Goal: Task Accomplishment & Management: Complete application form

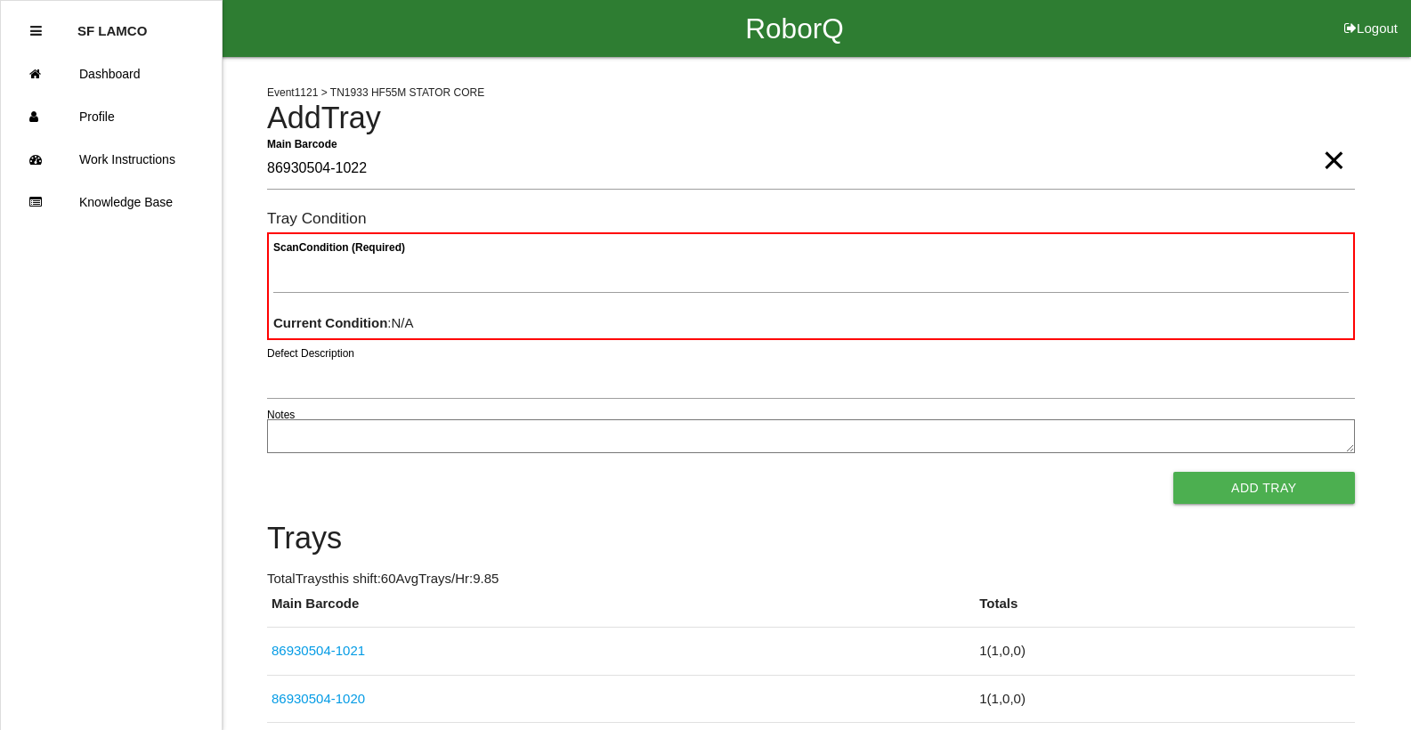
type Barcode "86930504-1022"
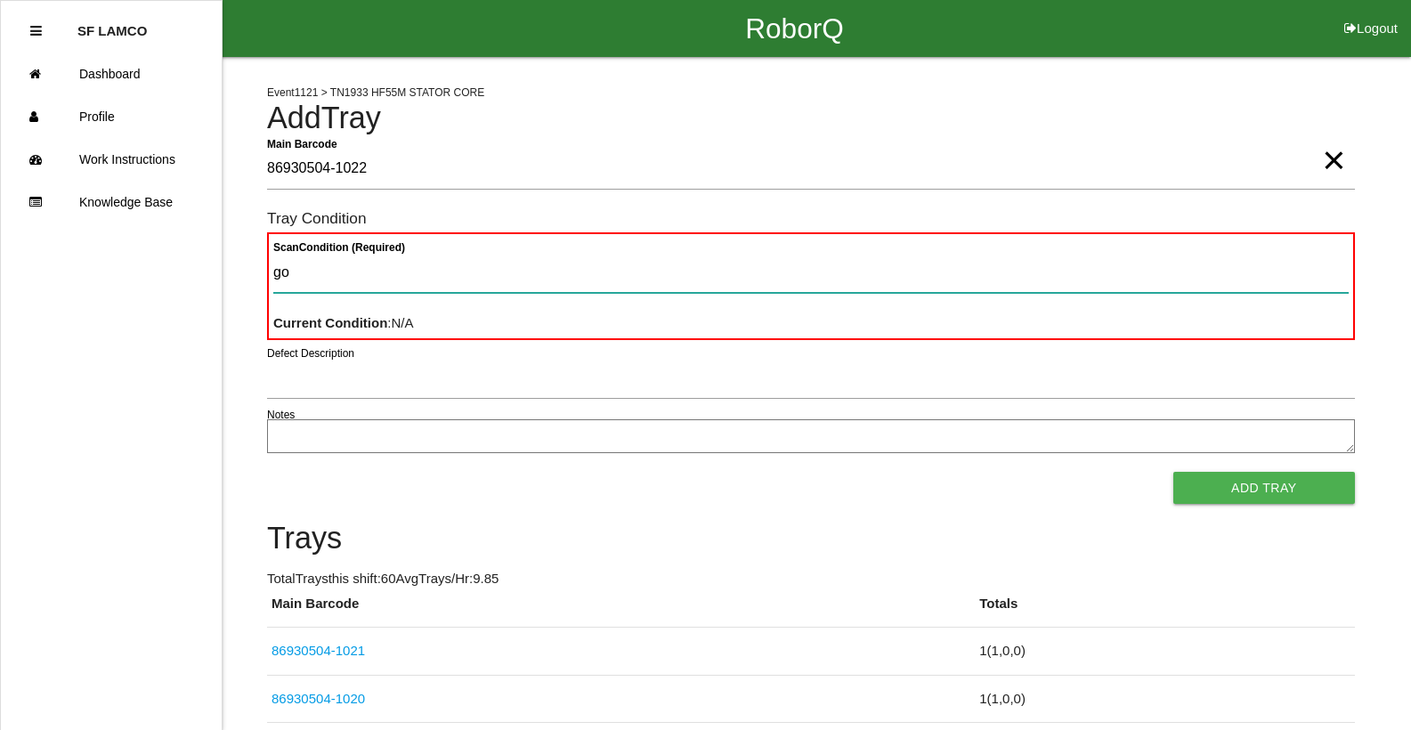
type Condition "goo"
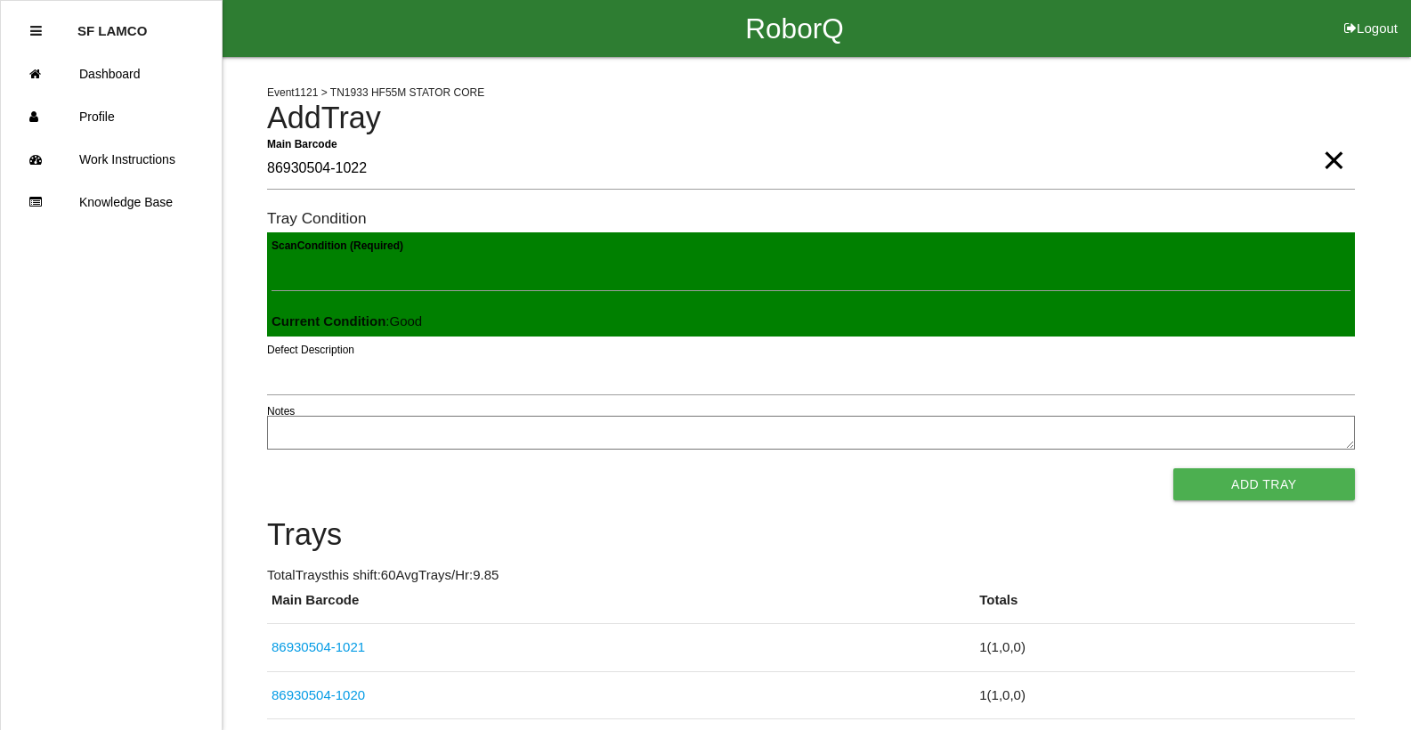
click at [1173, 468] on button "Add Tray" at bounding box center [1264, 484] width 182 height 32
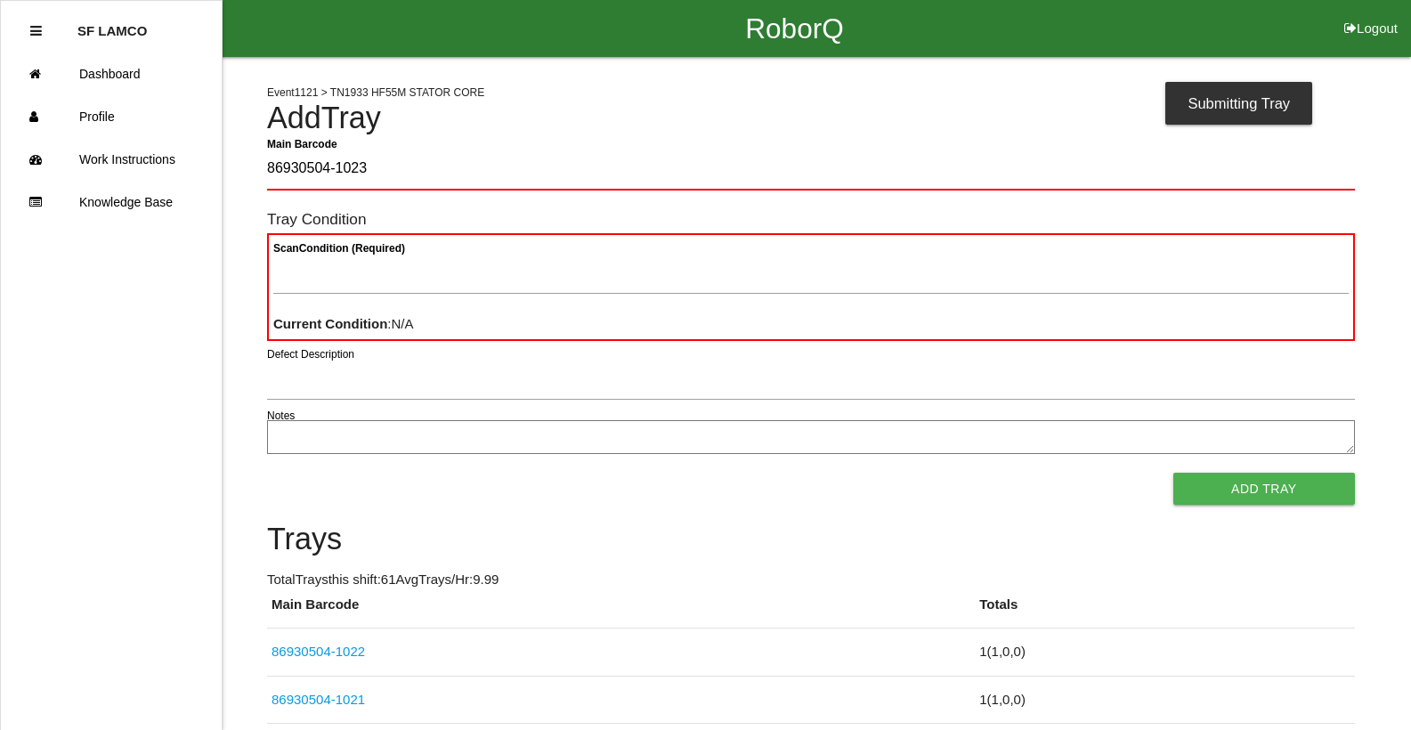
type Barcode "86930504-1023"
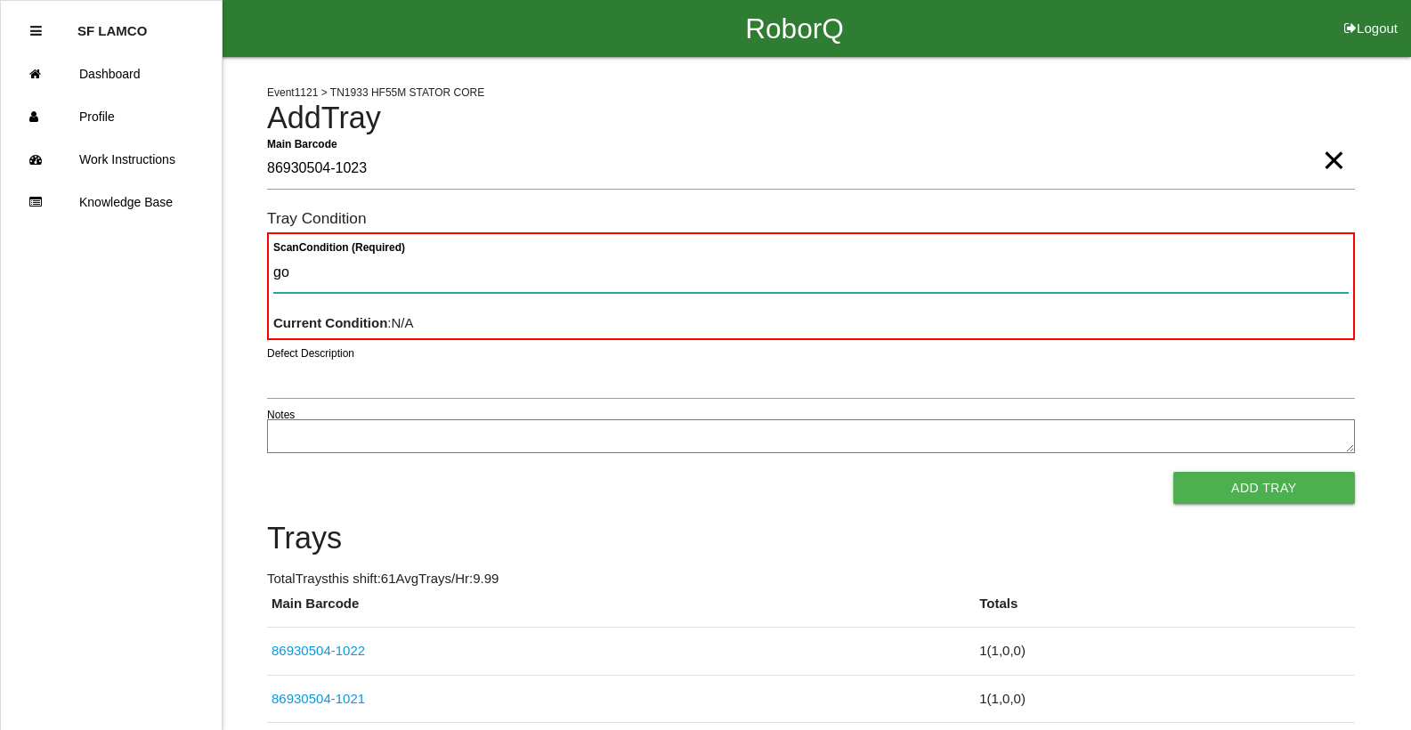
type Condition "goo"
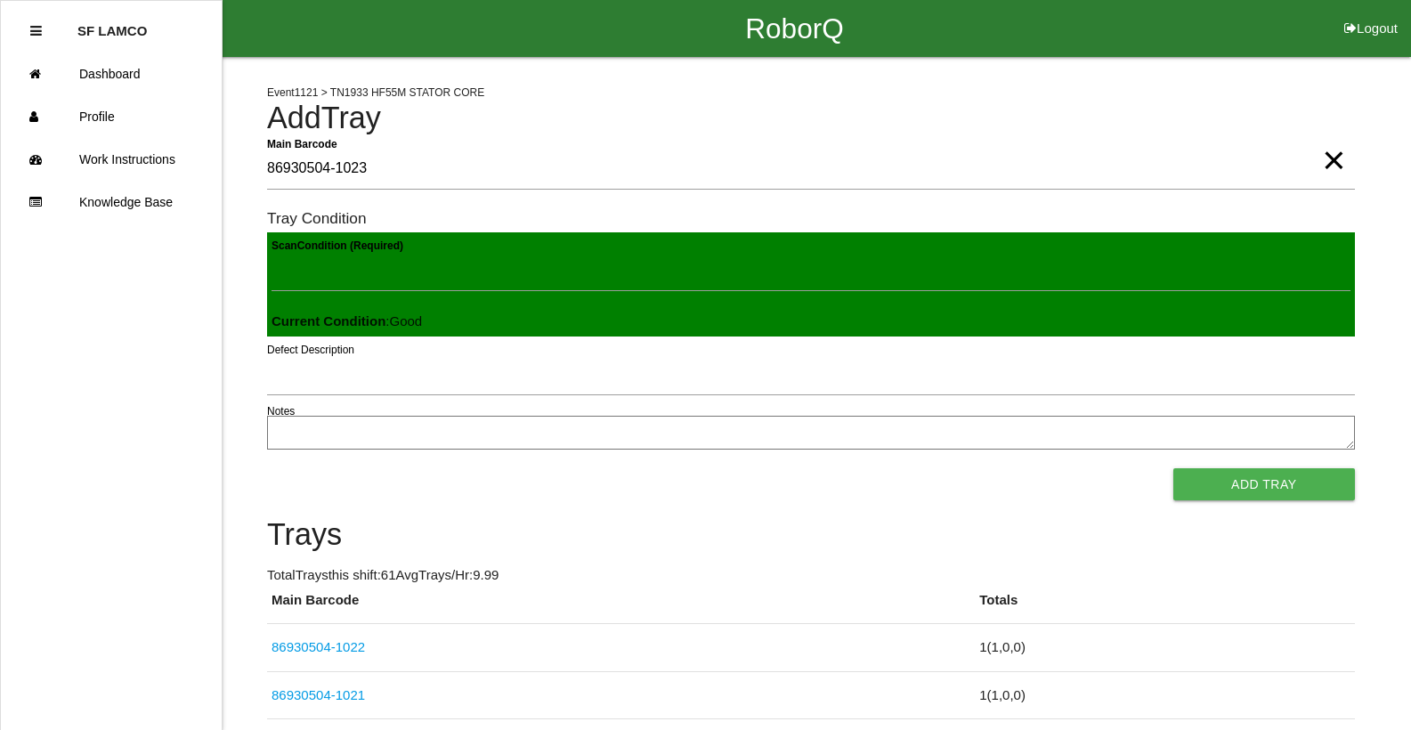
click at [1173, 468] on button "Add Tray" at bounding box center [1264, 484] width 182 height 32
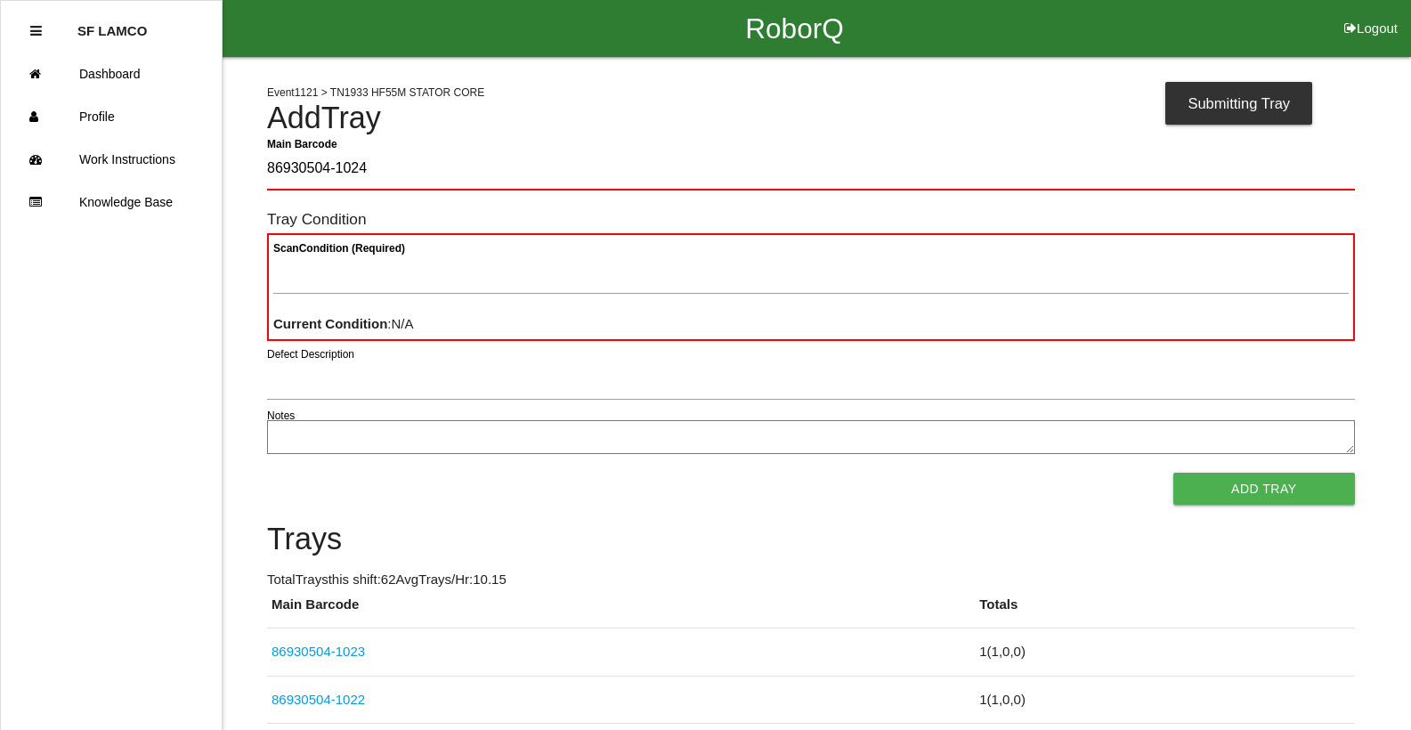
type Barcode "86930504-1024"
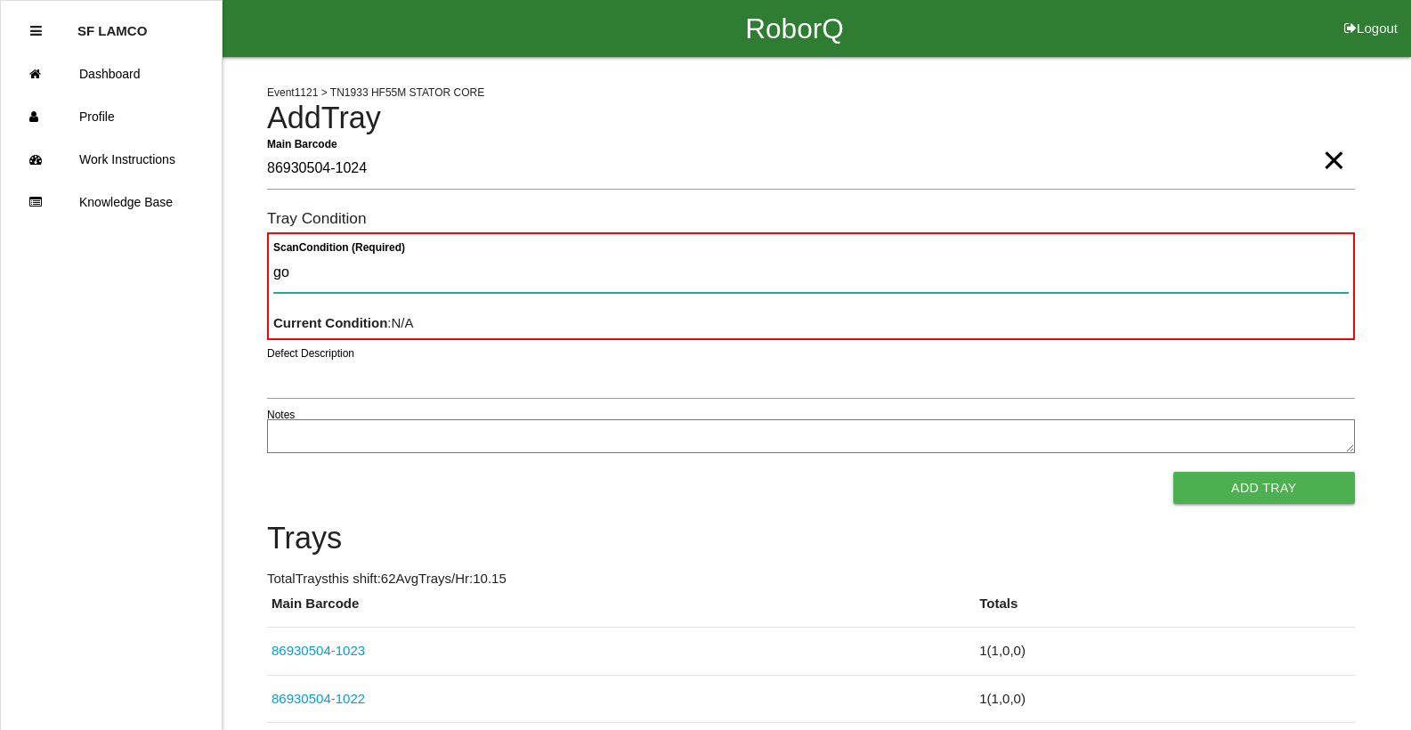
type Condition "goo"
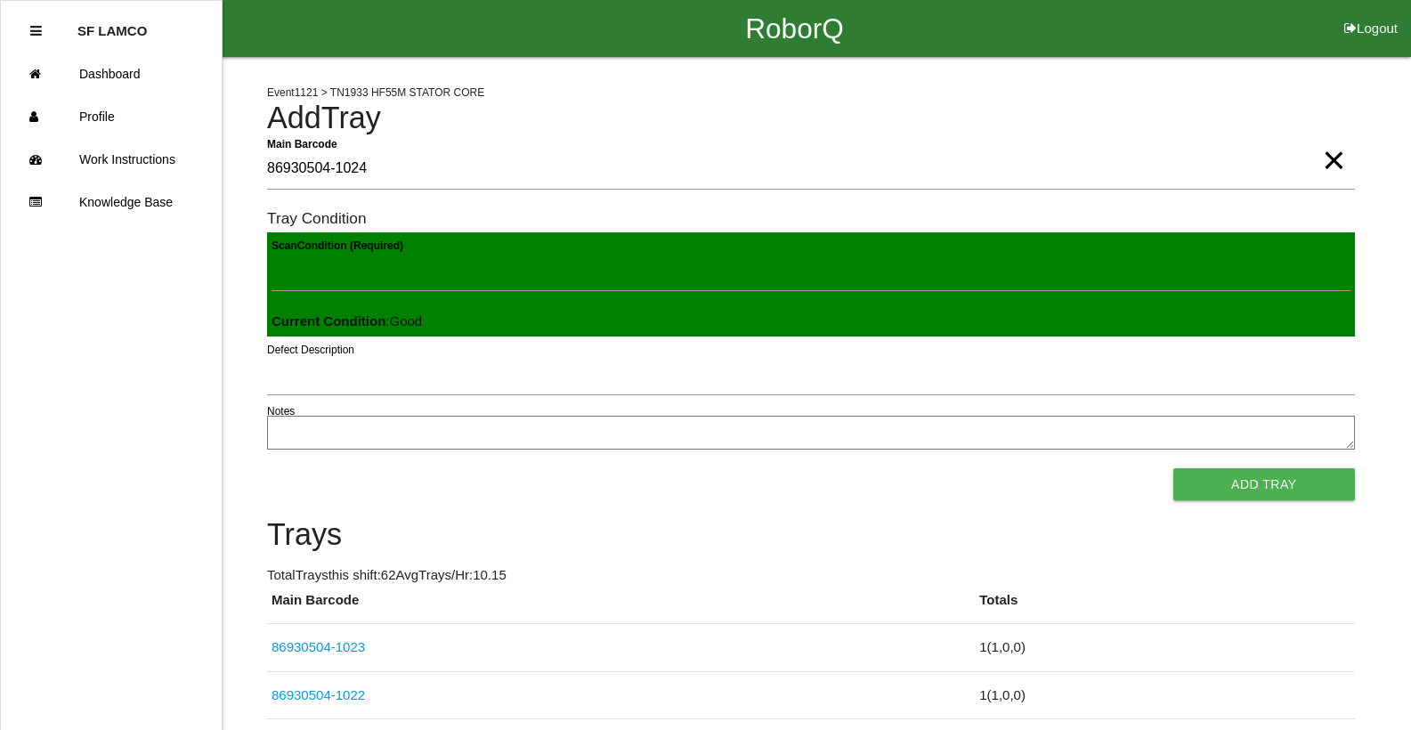
click at [1173, 468] on button "Add Tray" at bounding box center [1264, 484] width 182 height 32
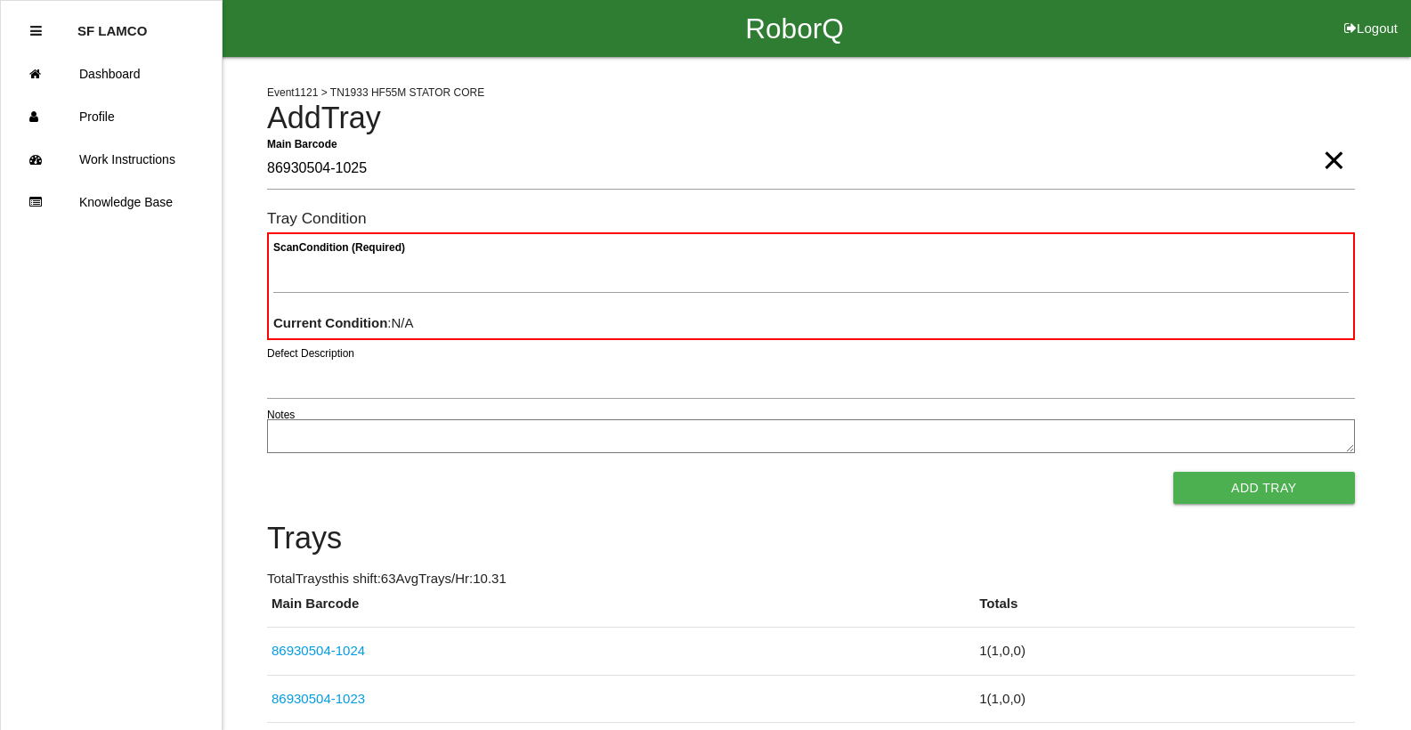
type Barcode "86930504-1025"
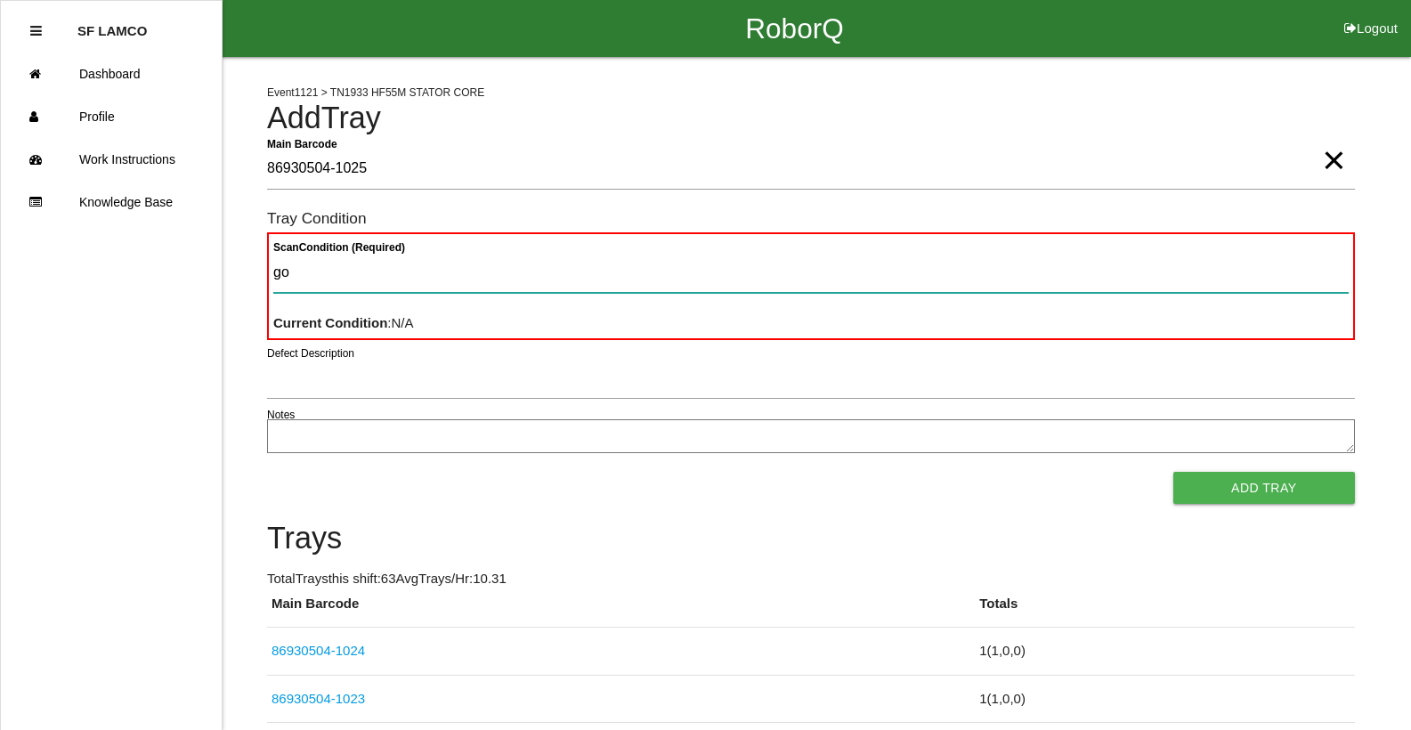
type Condition "goo"
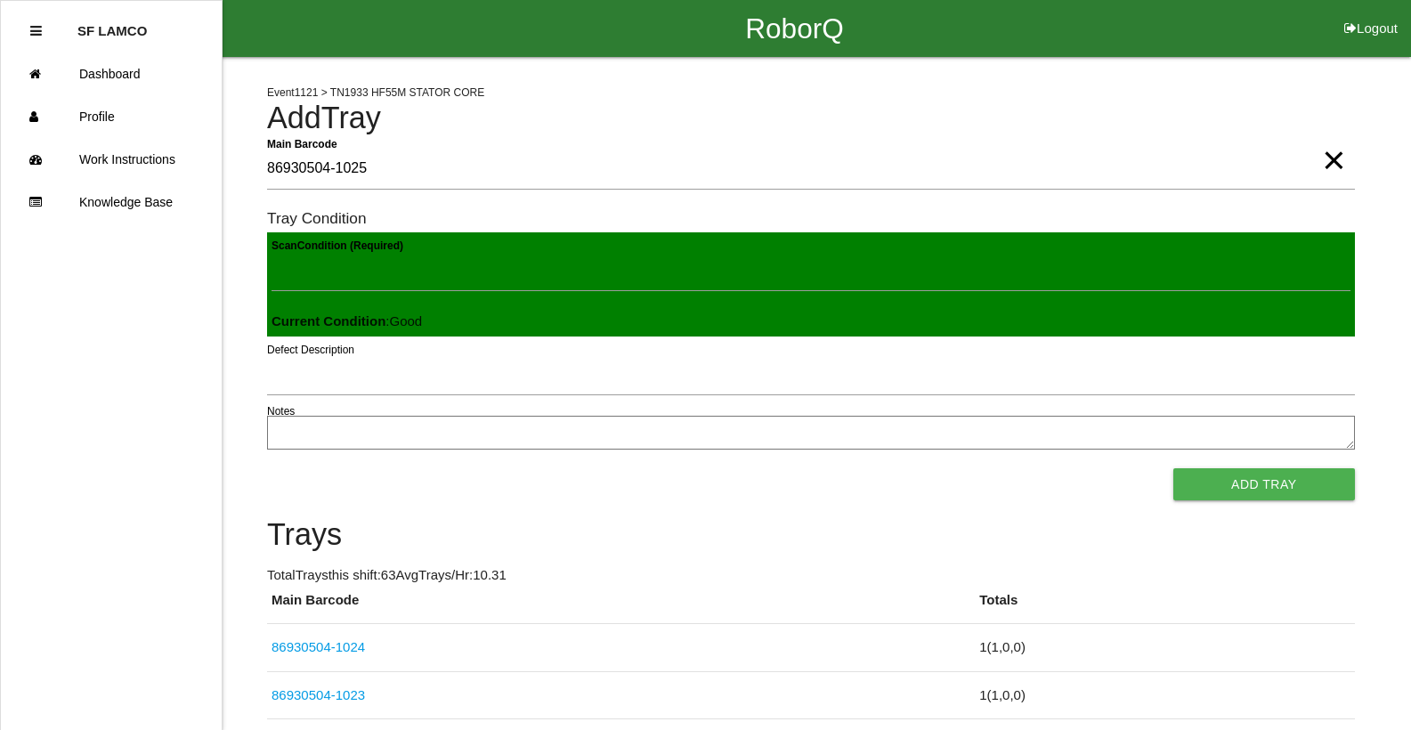
click at [1173, 468] on button "Add Tray" at bounding box center [1264, 484] width 182 height 32
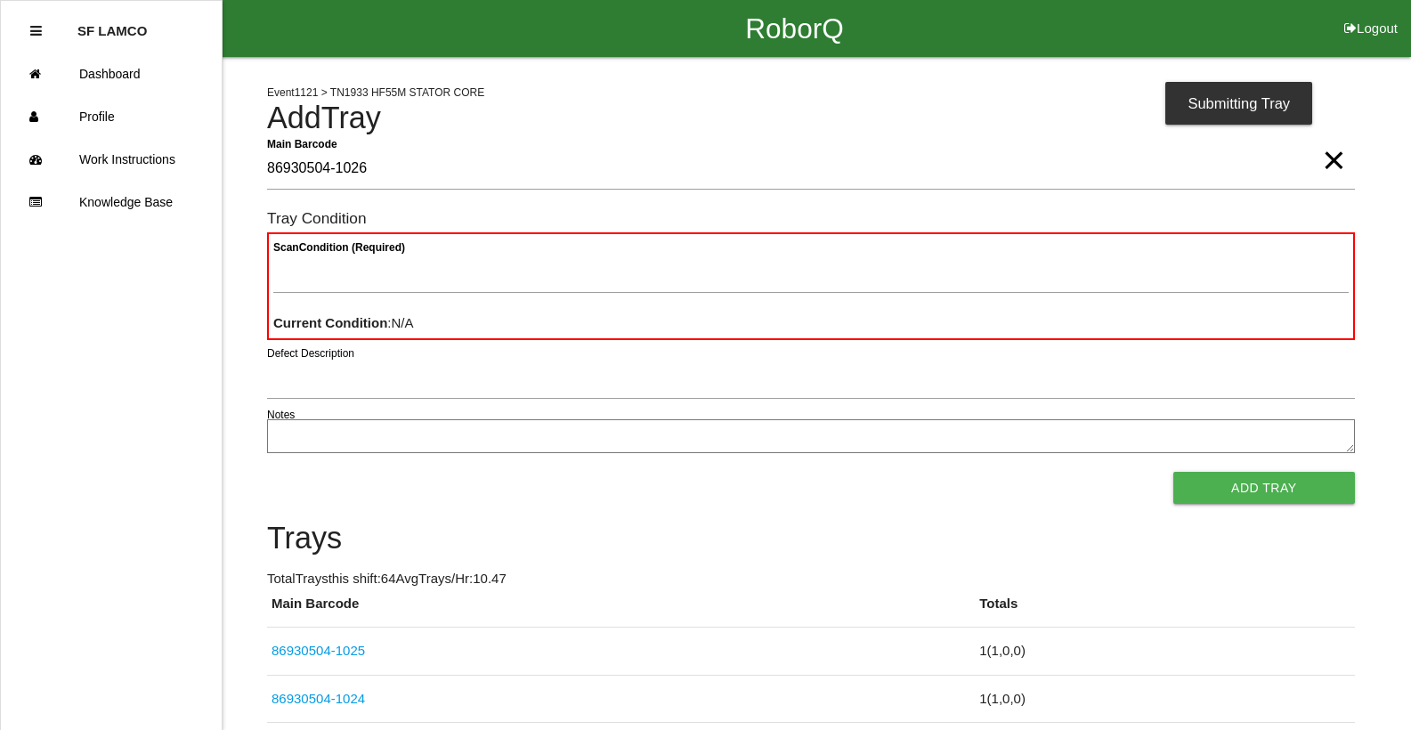
type Barcode "86930504-1026"
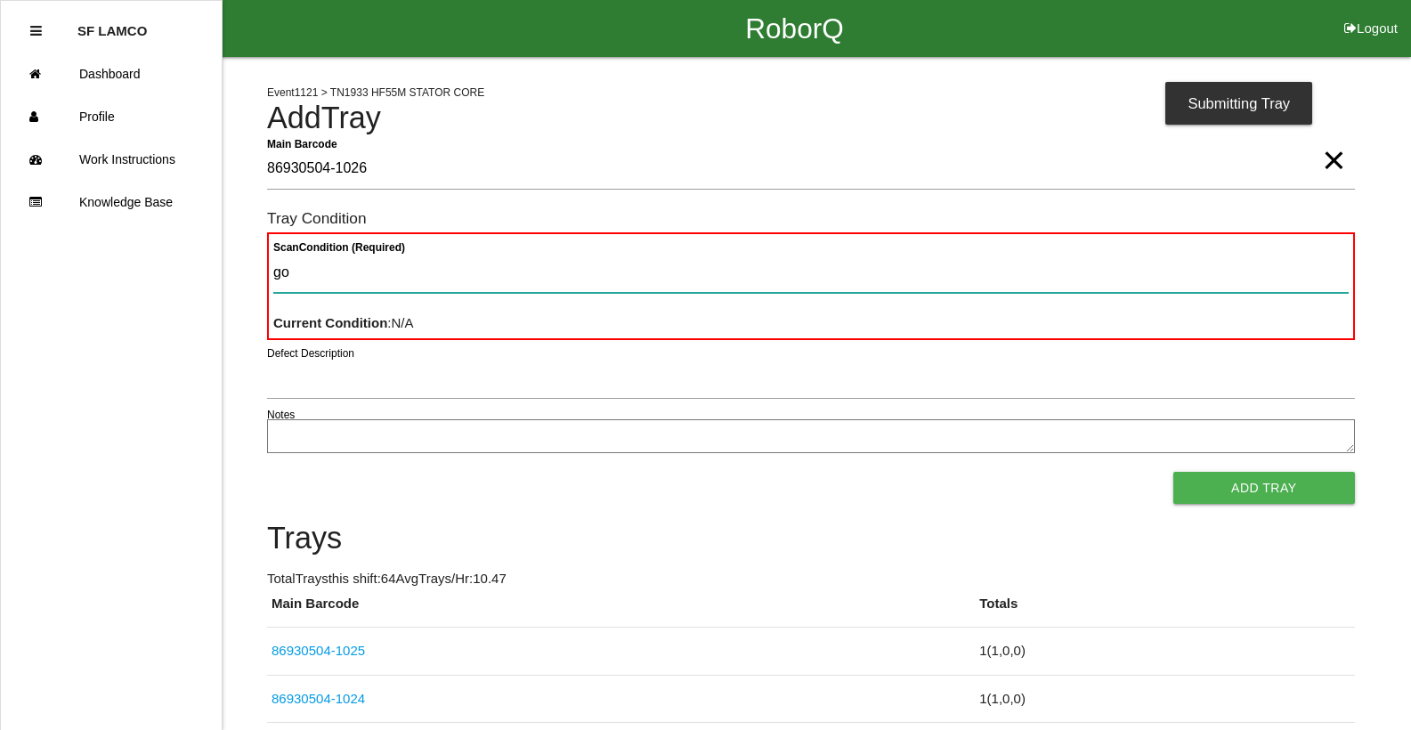
type Condition "goo"
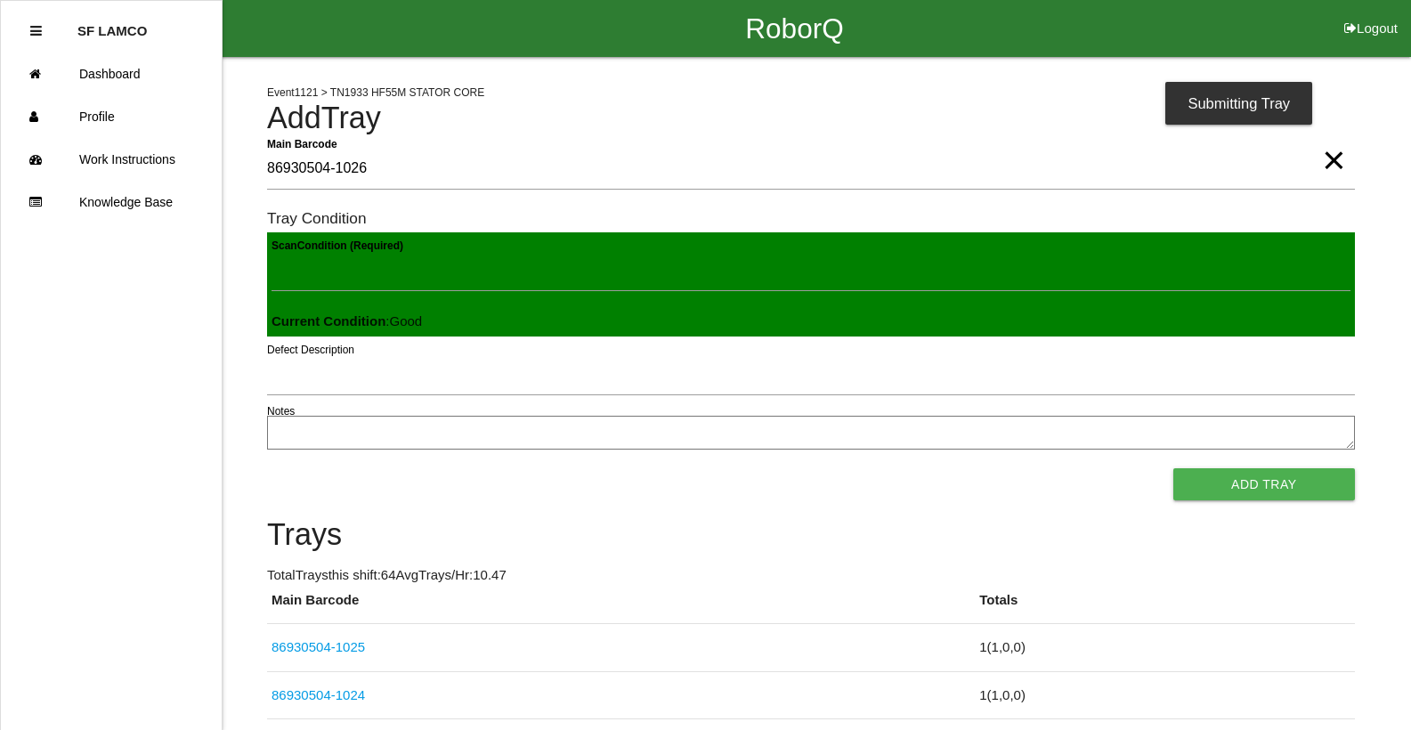
click at [1173, 468] on button "Add Tray" at bounding box center [1264, 484] width 182 height 32
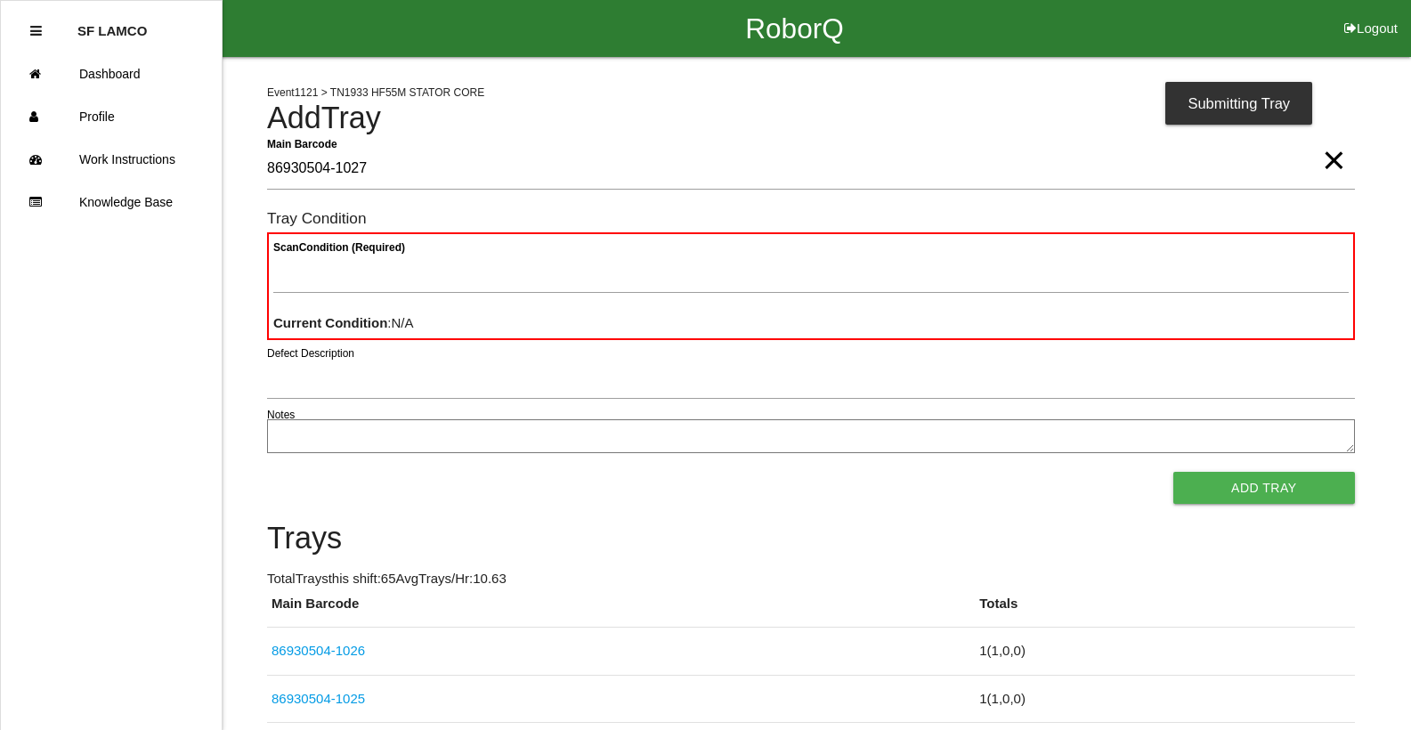
type Barcode "86930504-1027"
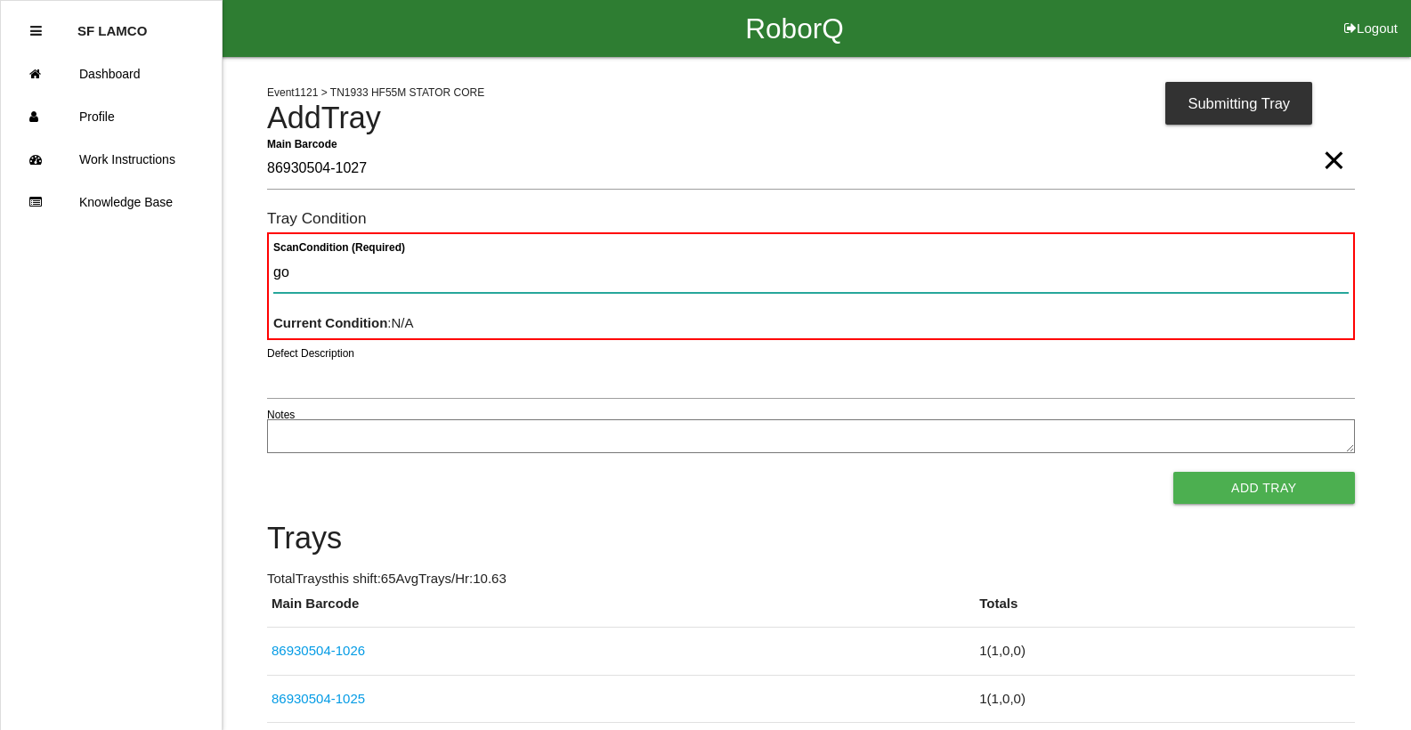
type Condition "goo"
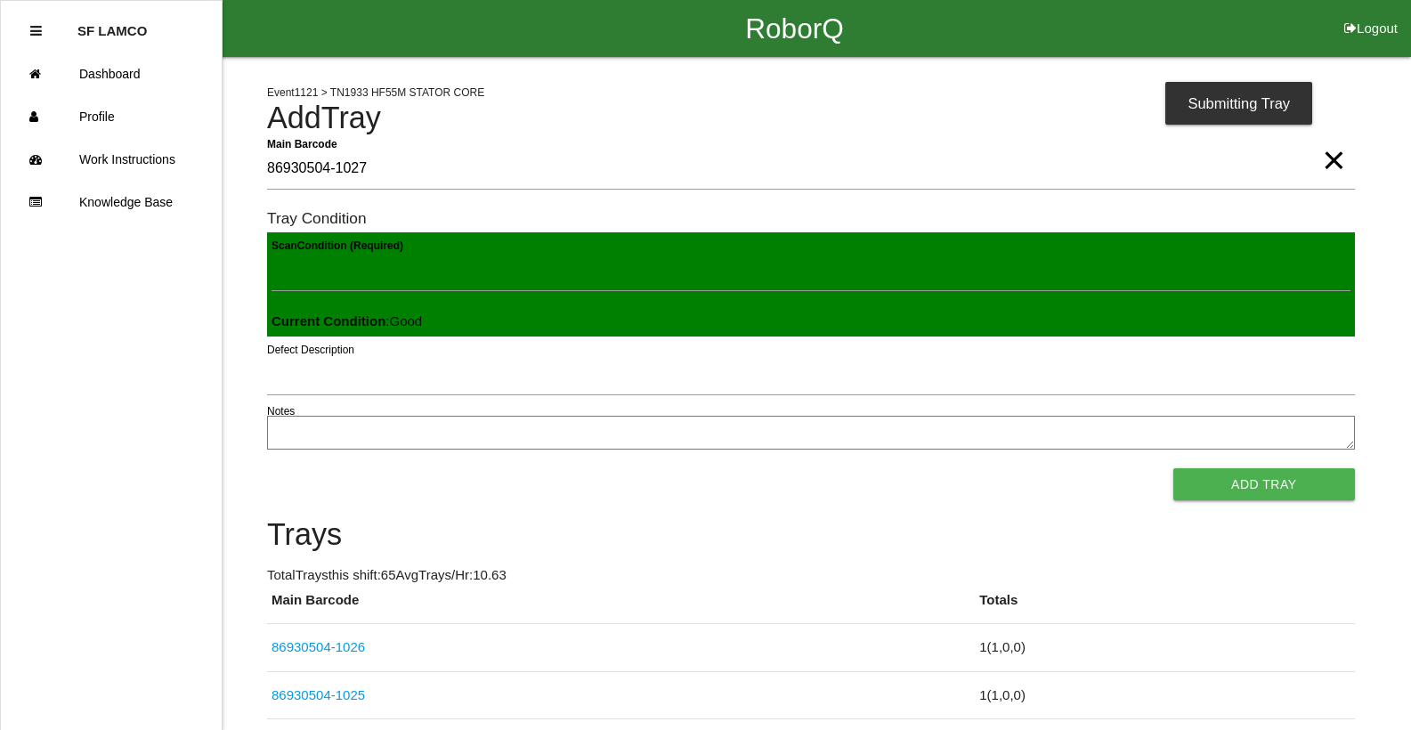
click at [1173, 468] on button "Add Tray" at bounding box center [1264, 484] width 182 height 32
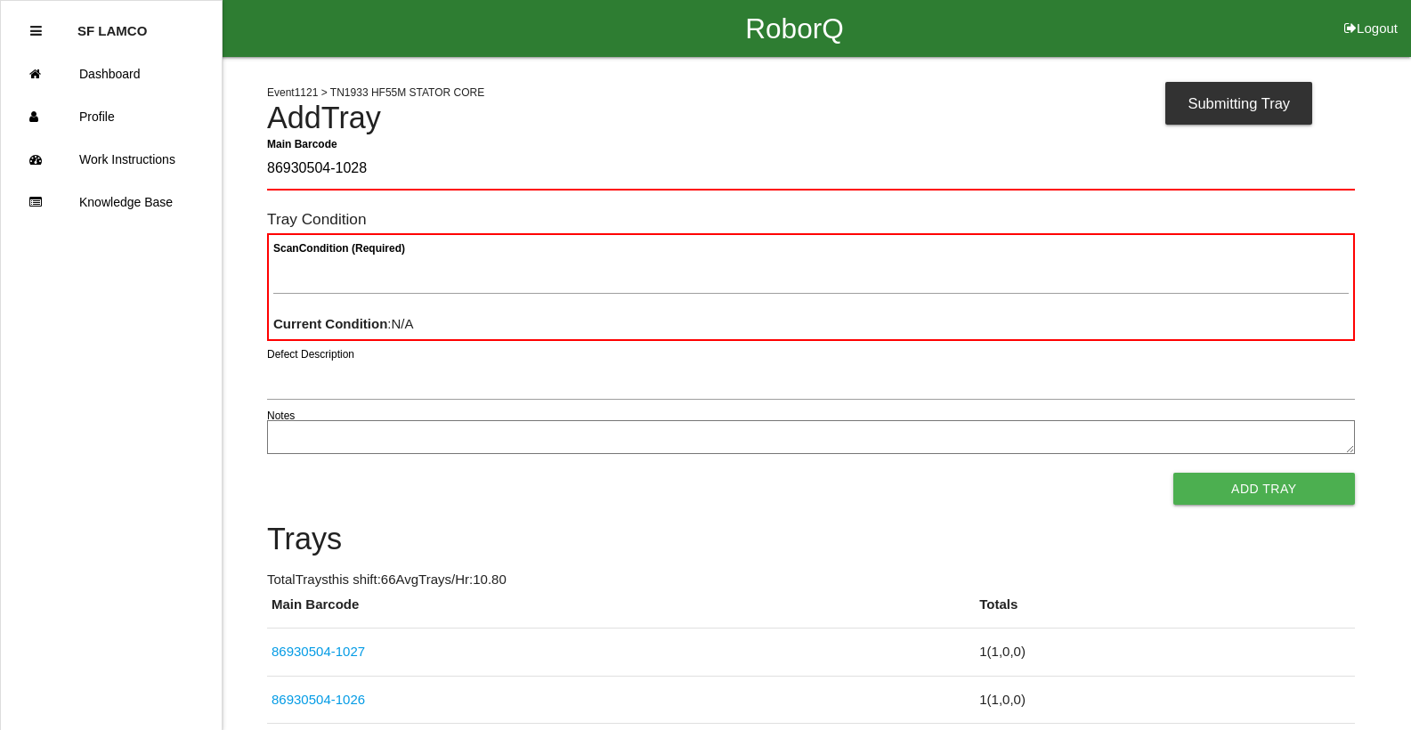
type Barcode "86930504-1028"
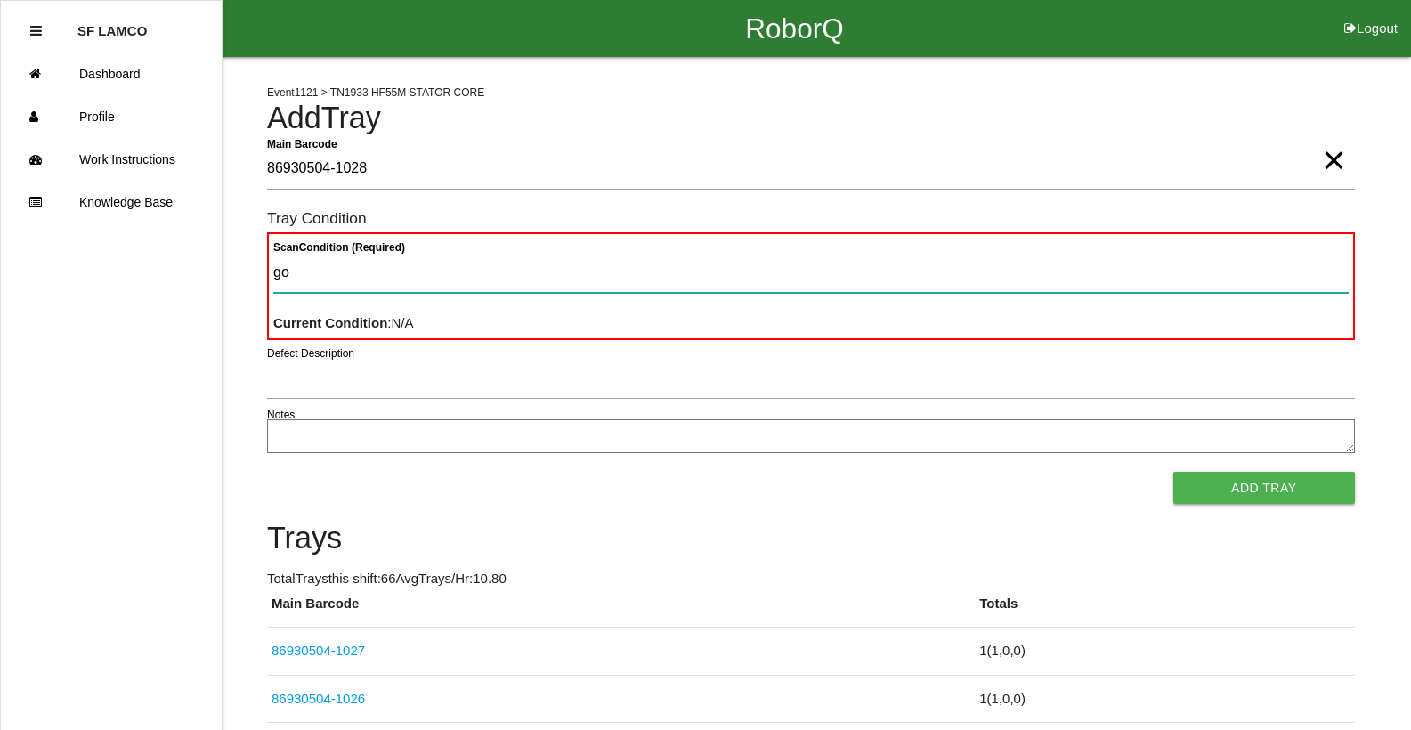
type Condition "goo"
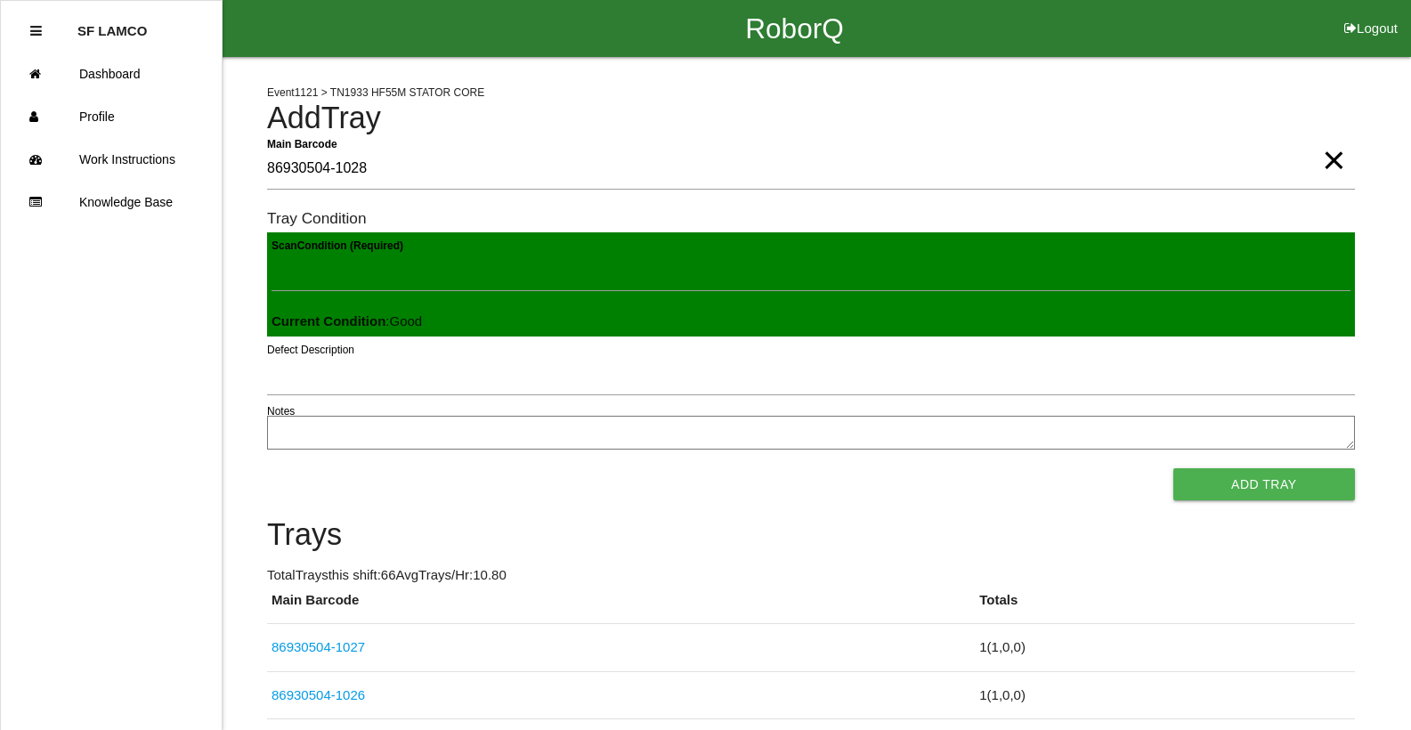
click at [1173, 468] on button "Add Tray" at bounding box center [1264, 484] width 182 height 32
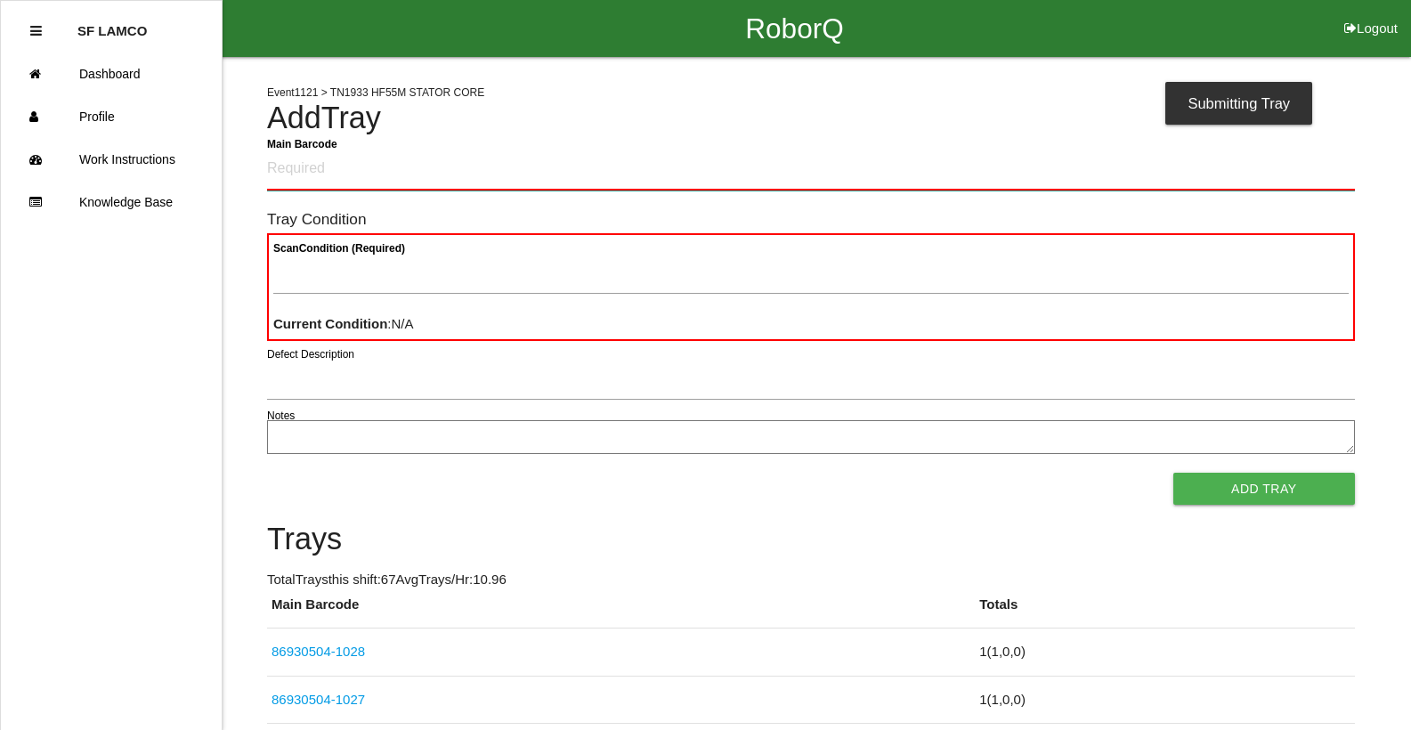
click at [309, 163] on Barcode "Main Barcode" at bounding box center [811, 170] width 1088 height 42
type Barcode "86930504-1029"
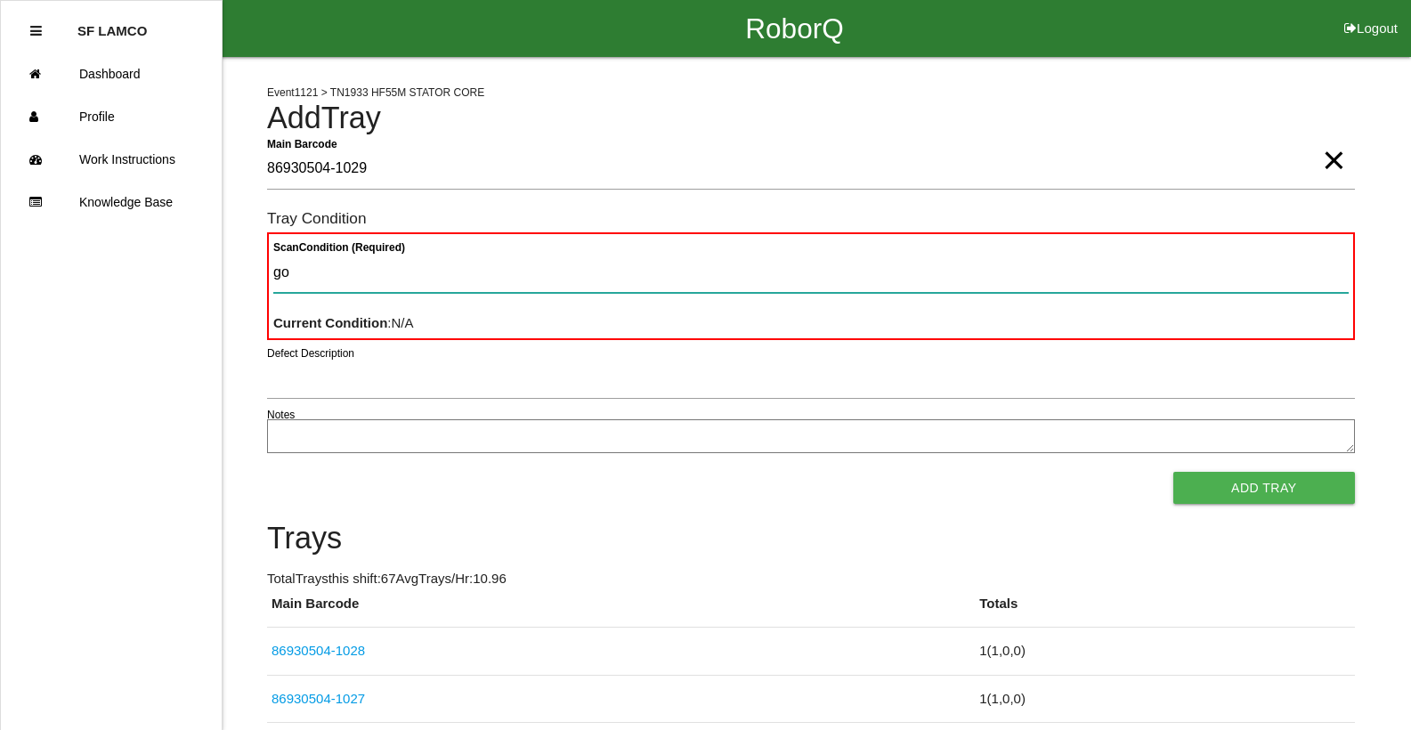
type Condition "goo"
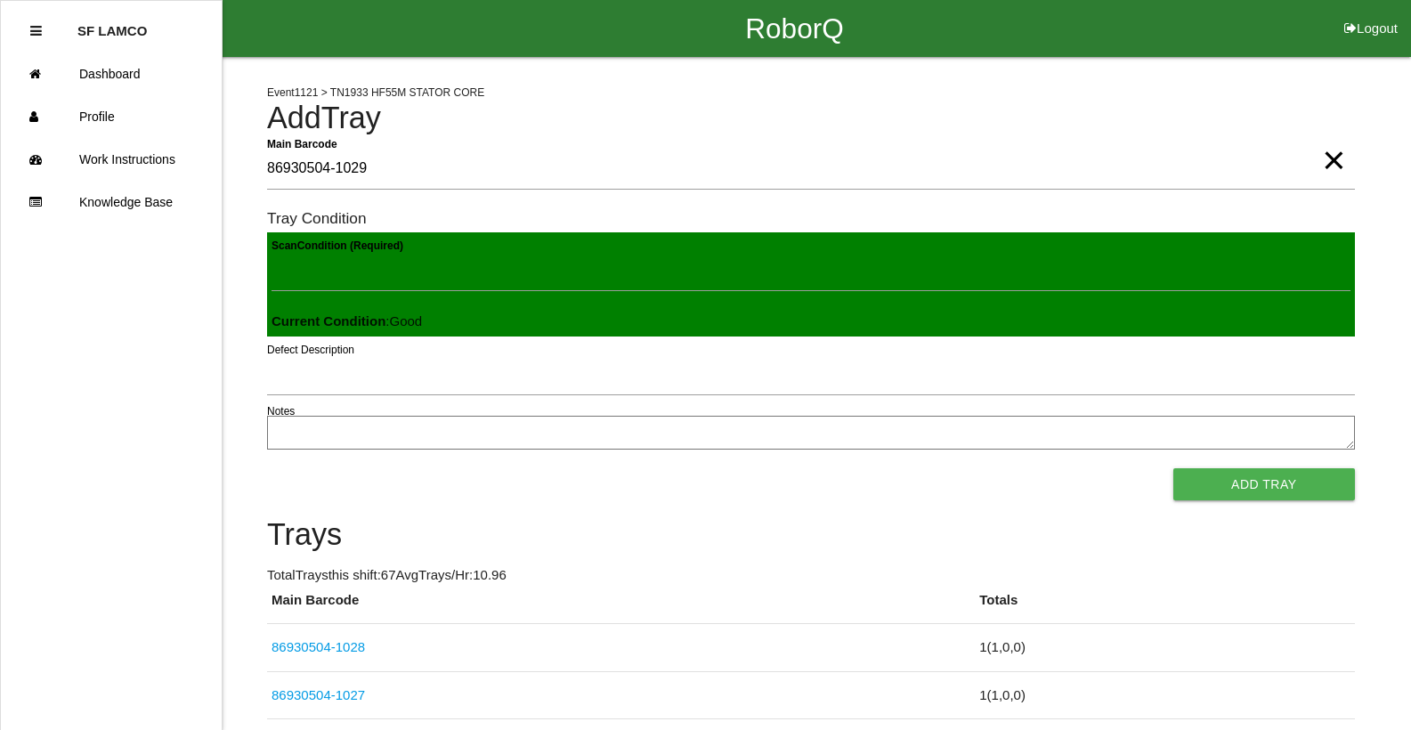
click at [1173, 468] on button "Add Tray" at bounding box center [1264, 484] width 182 height 32
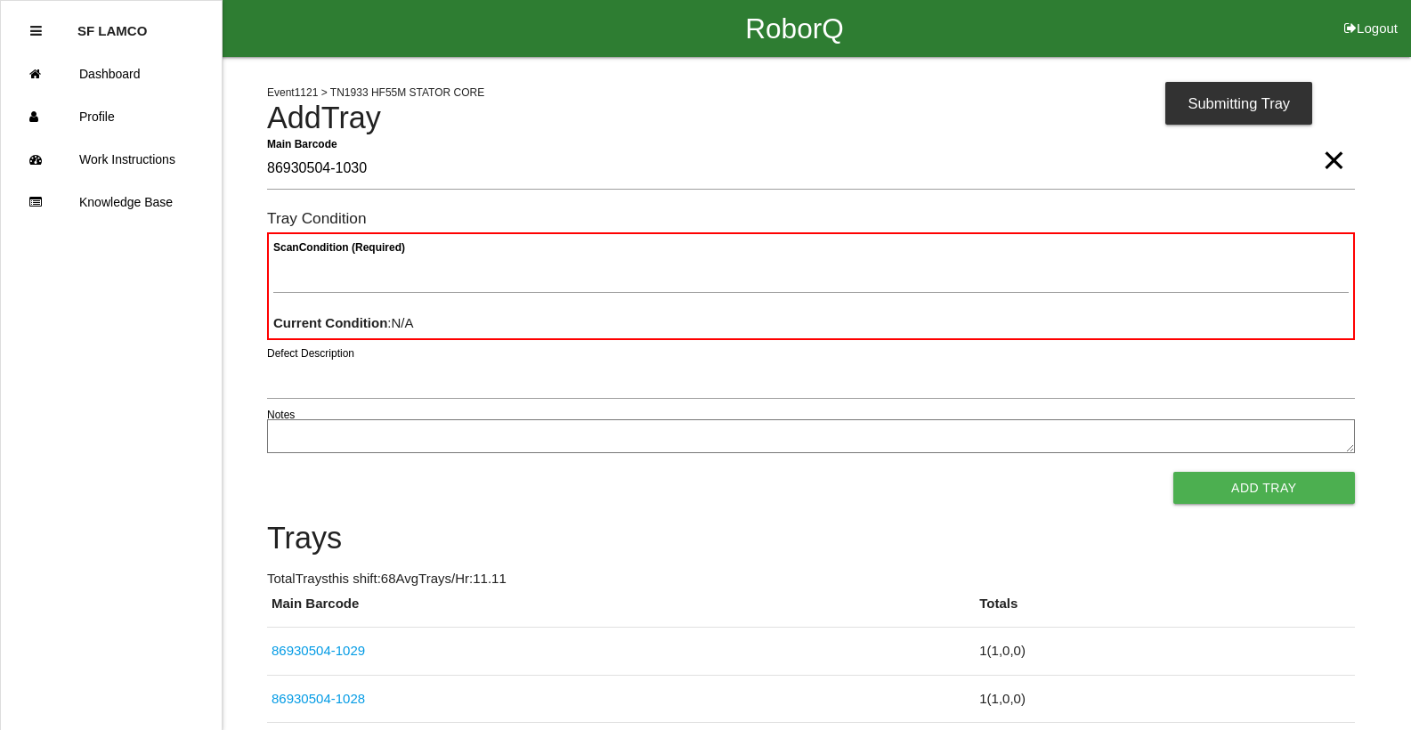
type Barcode "86930504-1030"
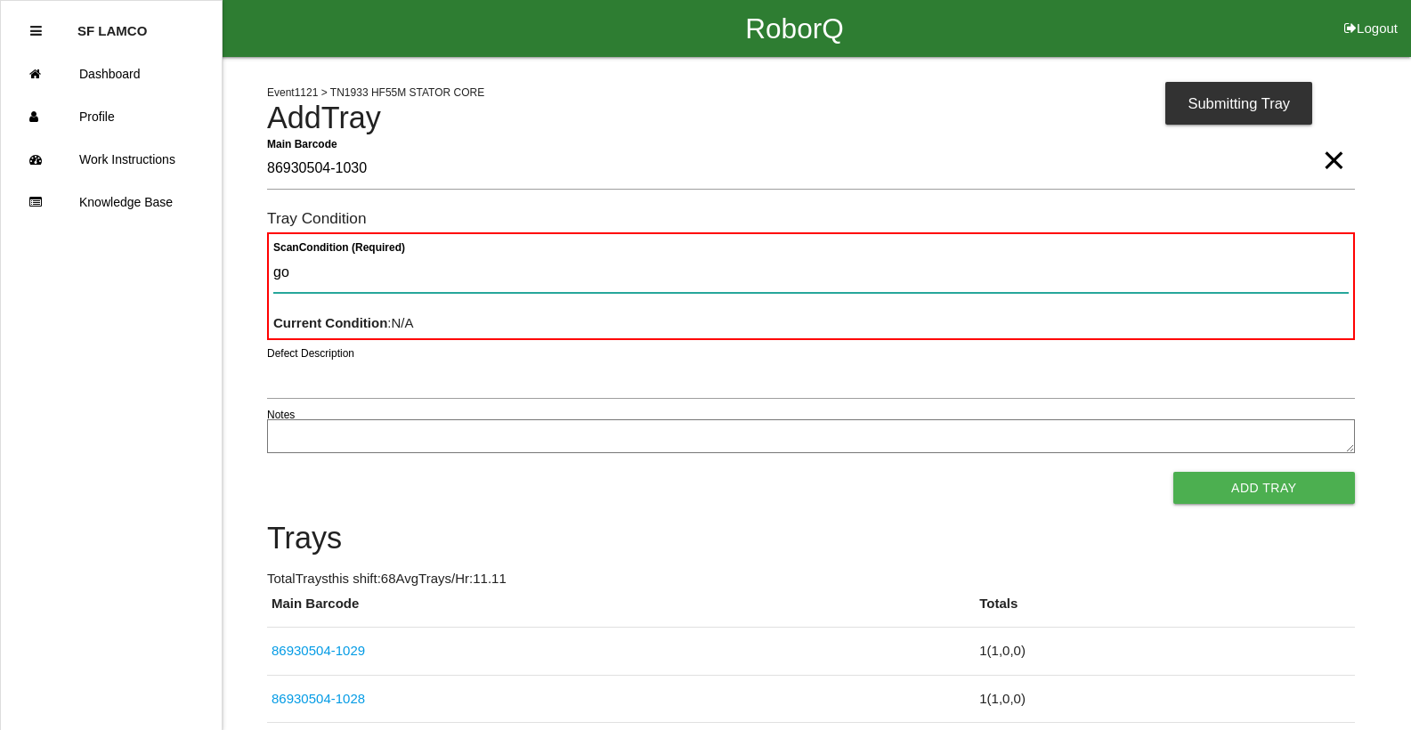
type Condition "goo"
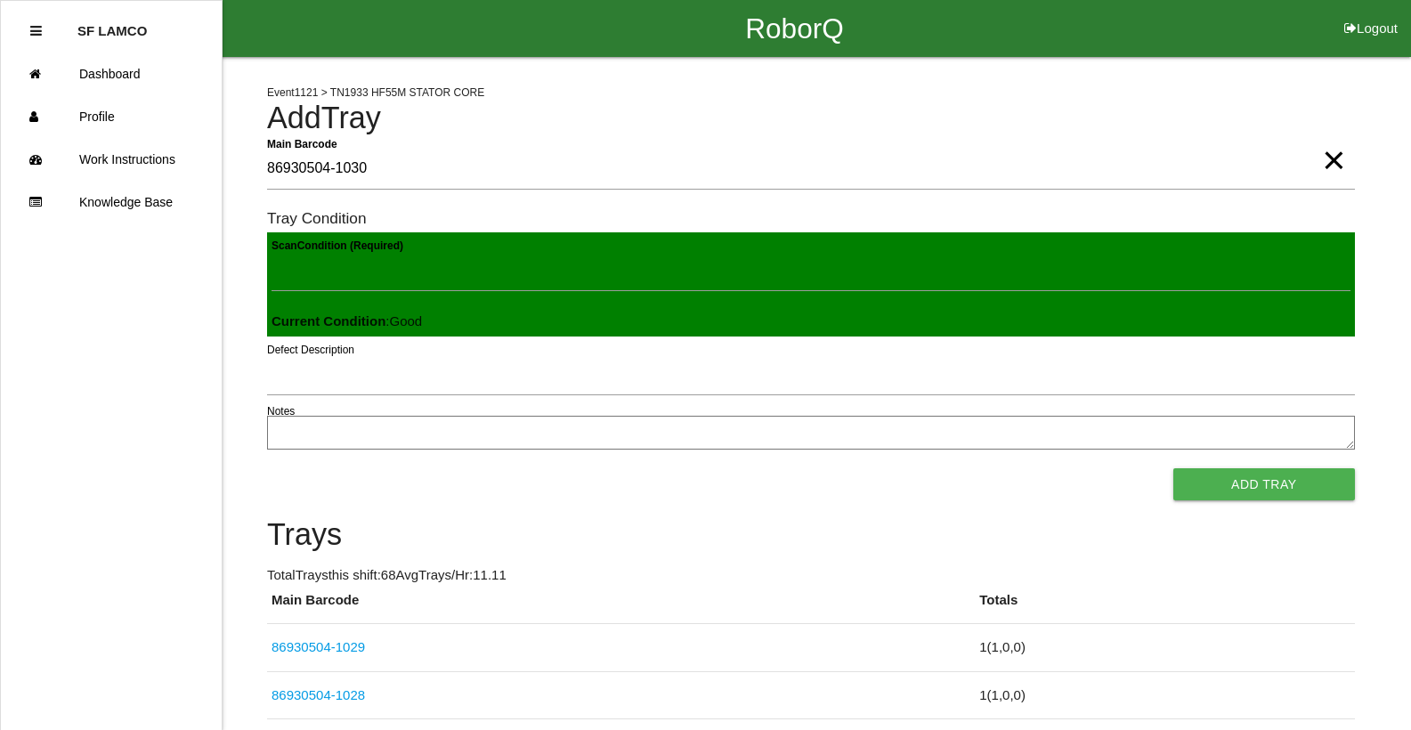
click at [1173, 468] on button "Add Tray" at bounding box center [1264, 484] width 182 height 32
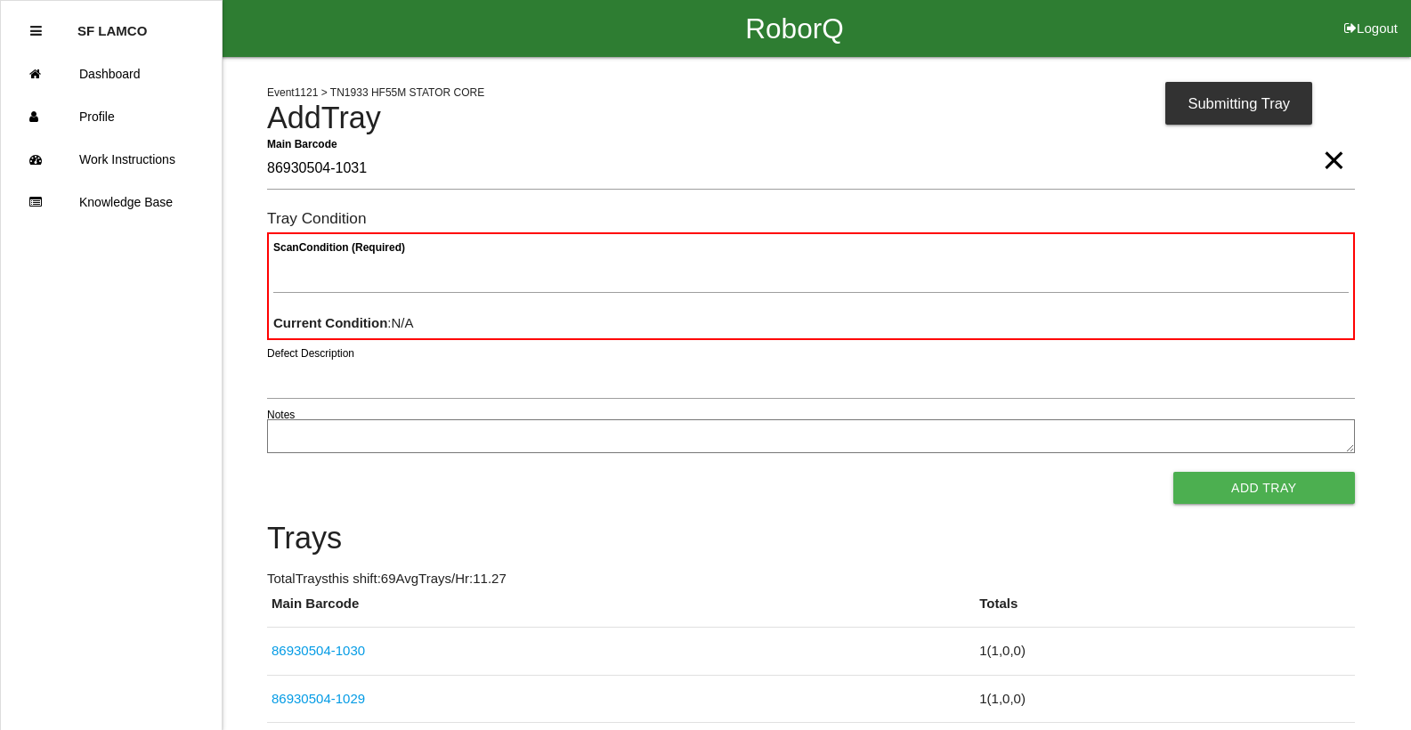
type Barcode "86930504-1031"
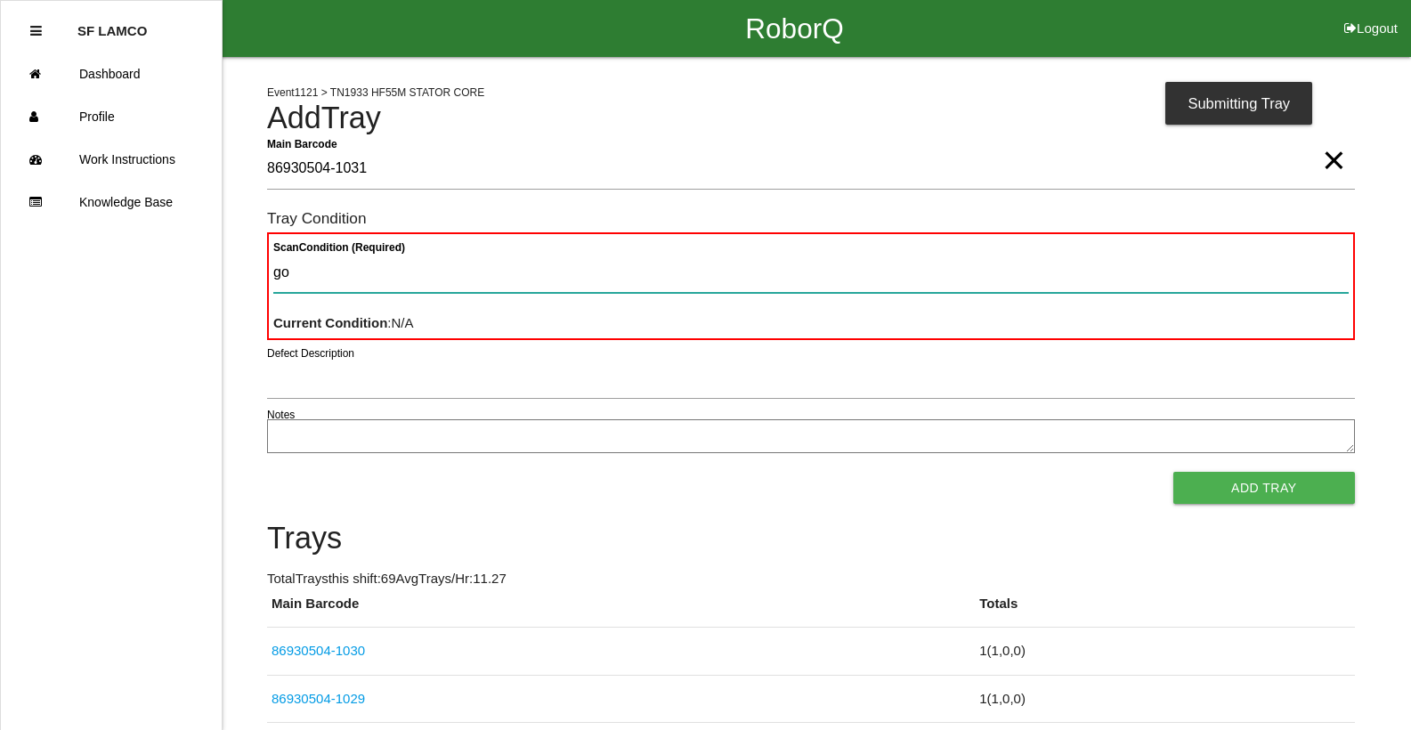
type Condition "goo"
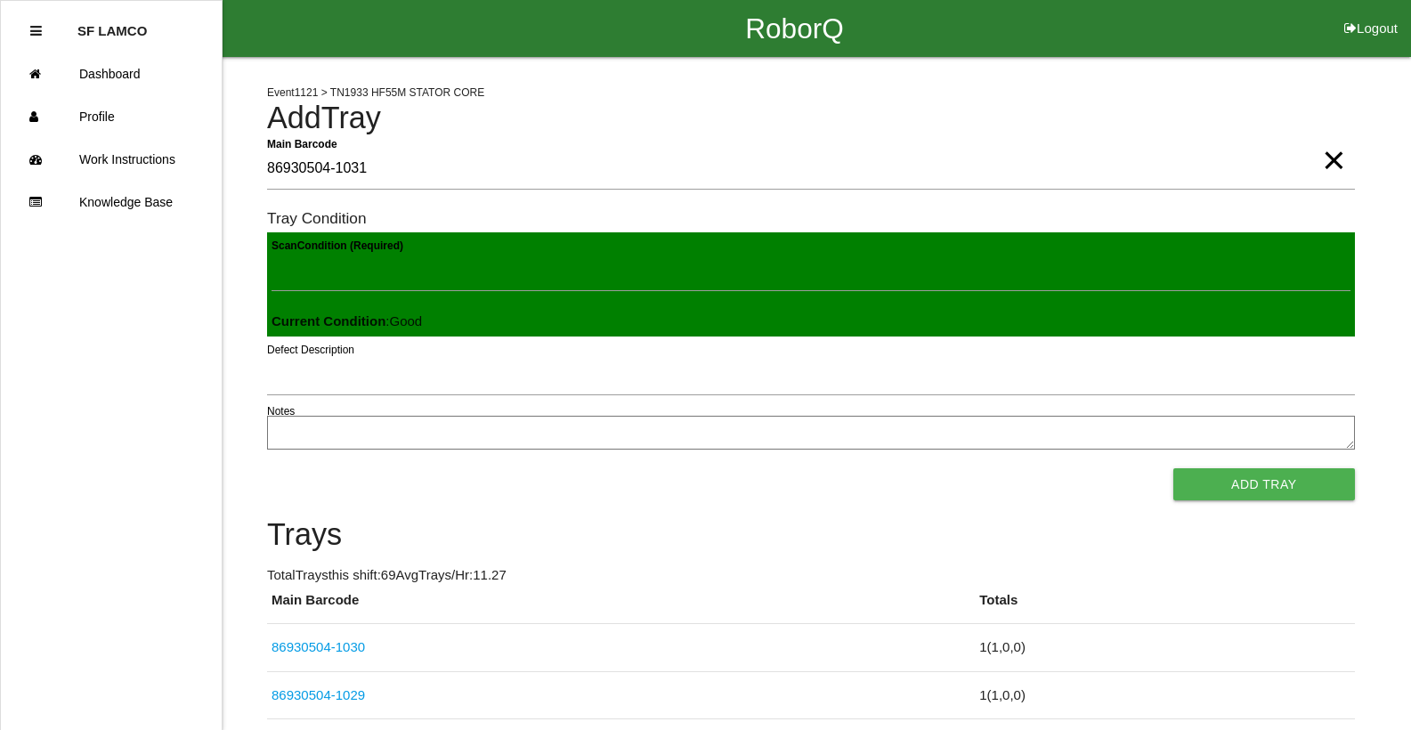
click at [1173, 468] on button "Add Tray" at bounding box center [1264, 484] width 182 height 32
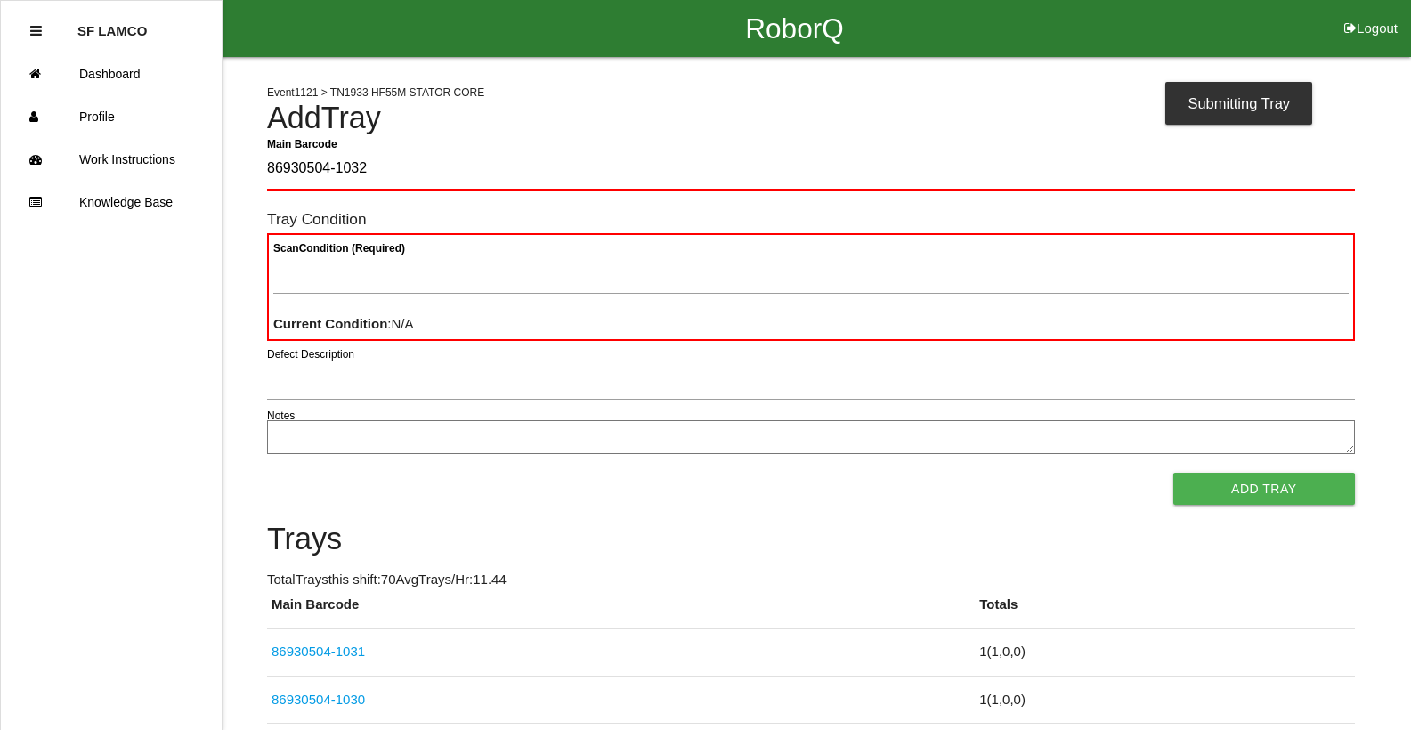
type Barcode "86930504-1032"
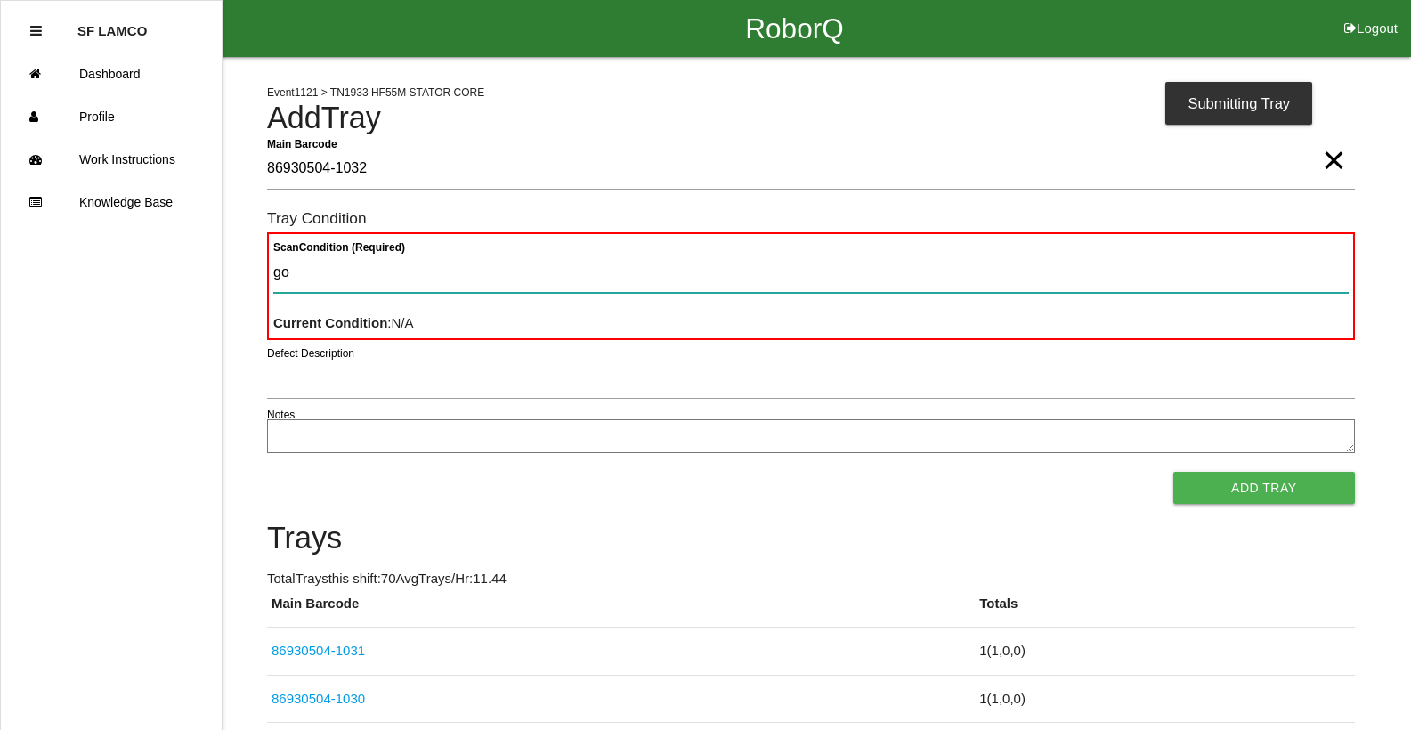
type Condition "goo"
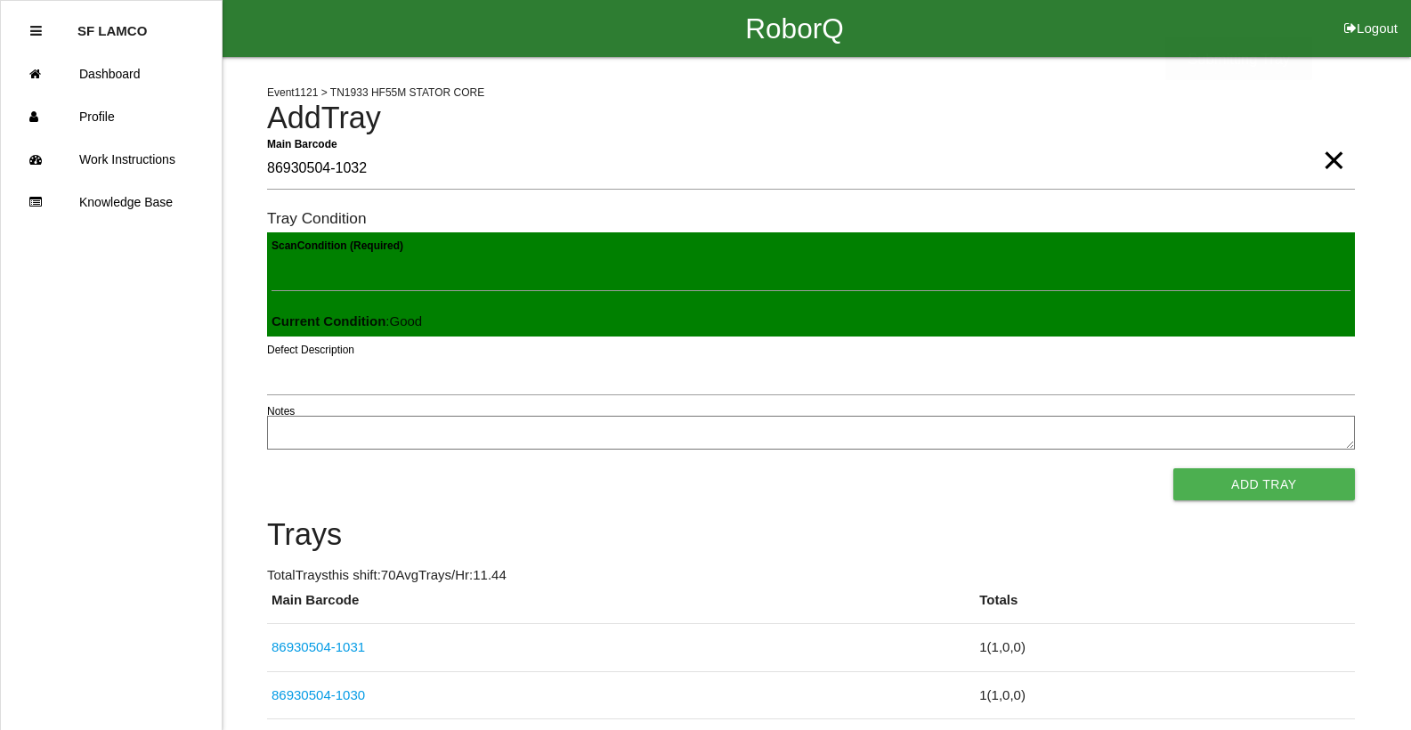
click at [1173, 468] on button "Add Tray" at bounding box center [1264, 484] width 182 height 32
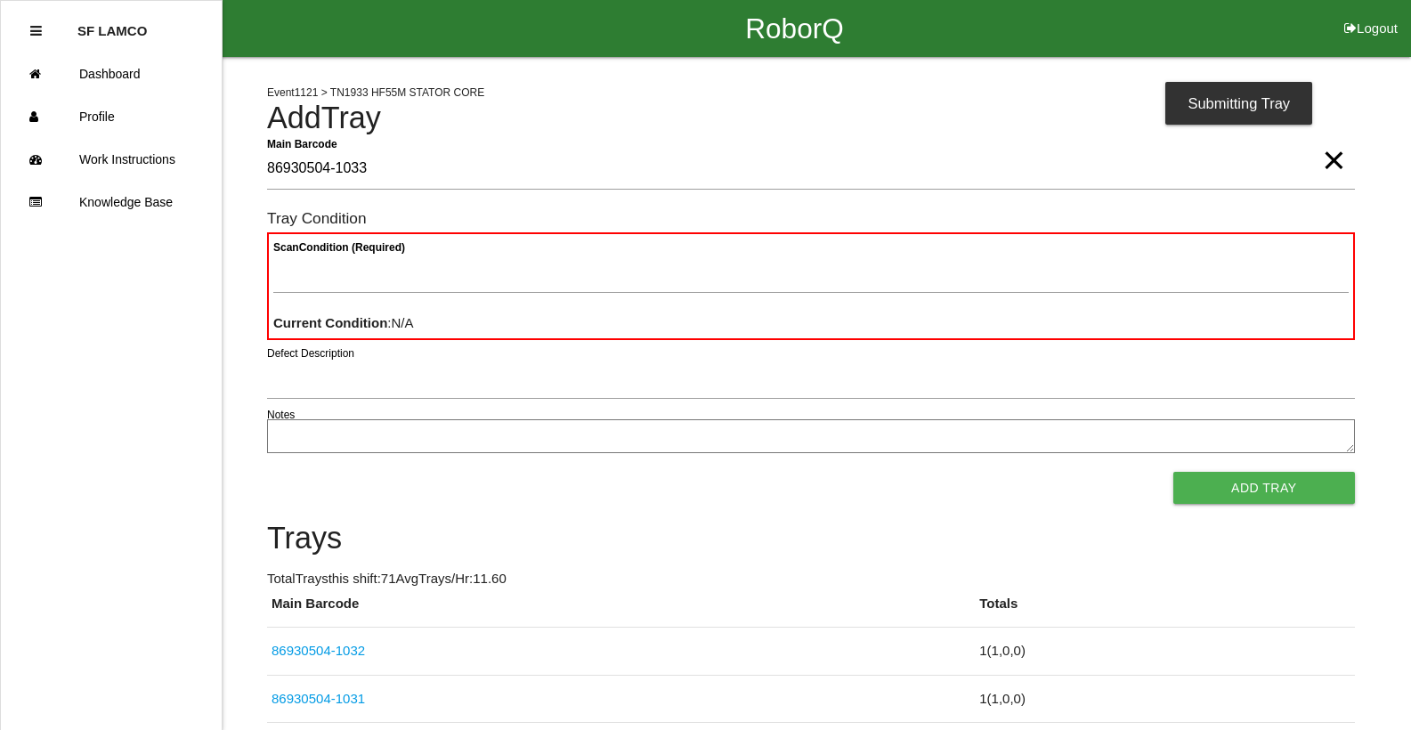
type Barcode "86930504-1033"
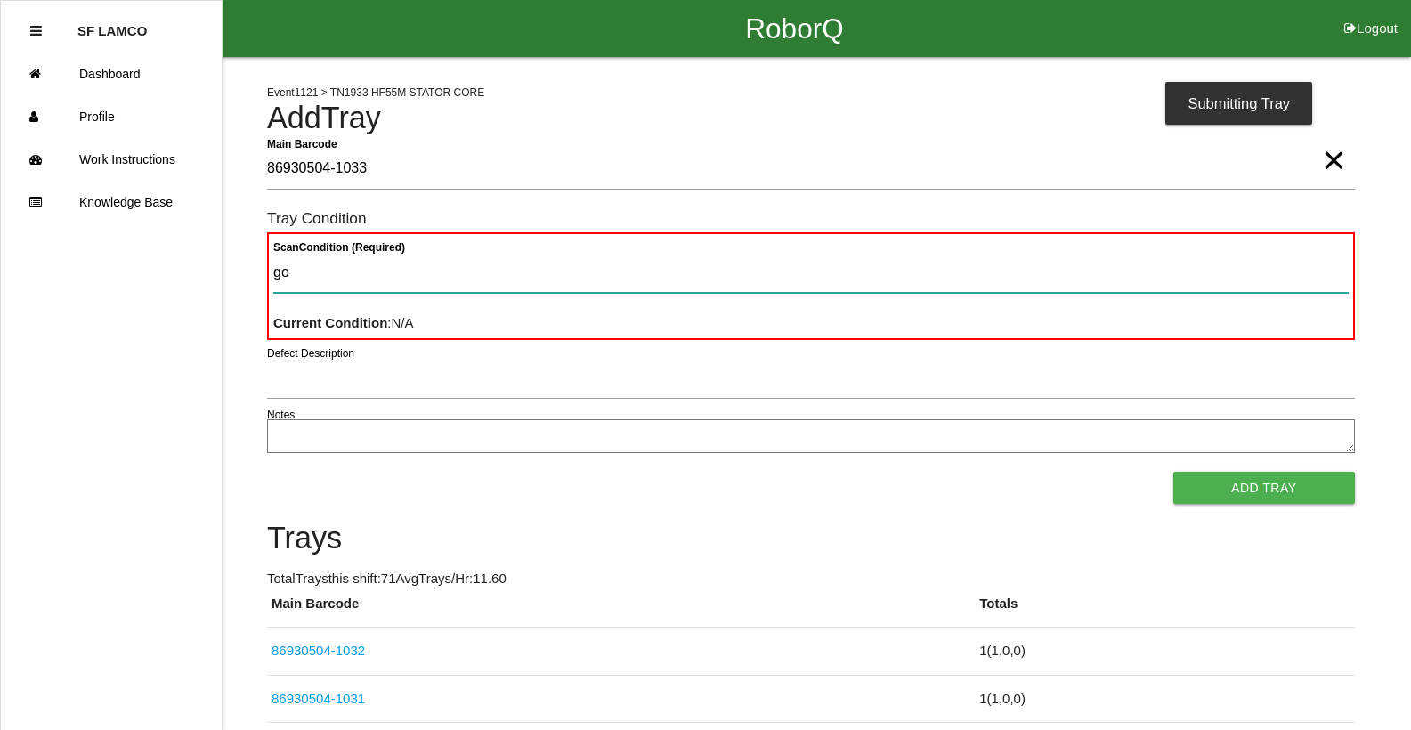
type Condition "goo"
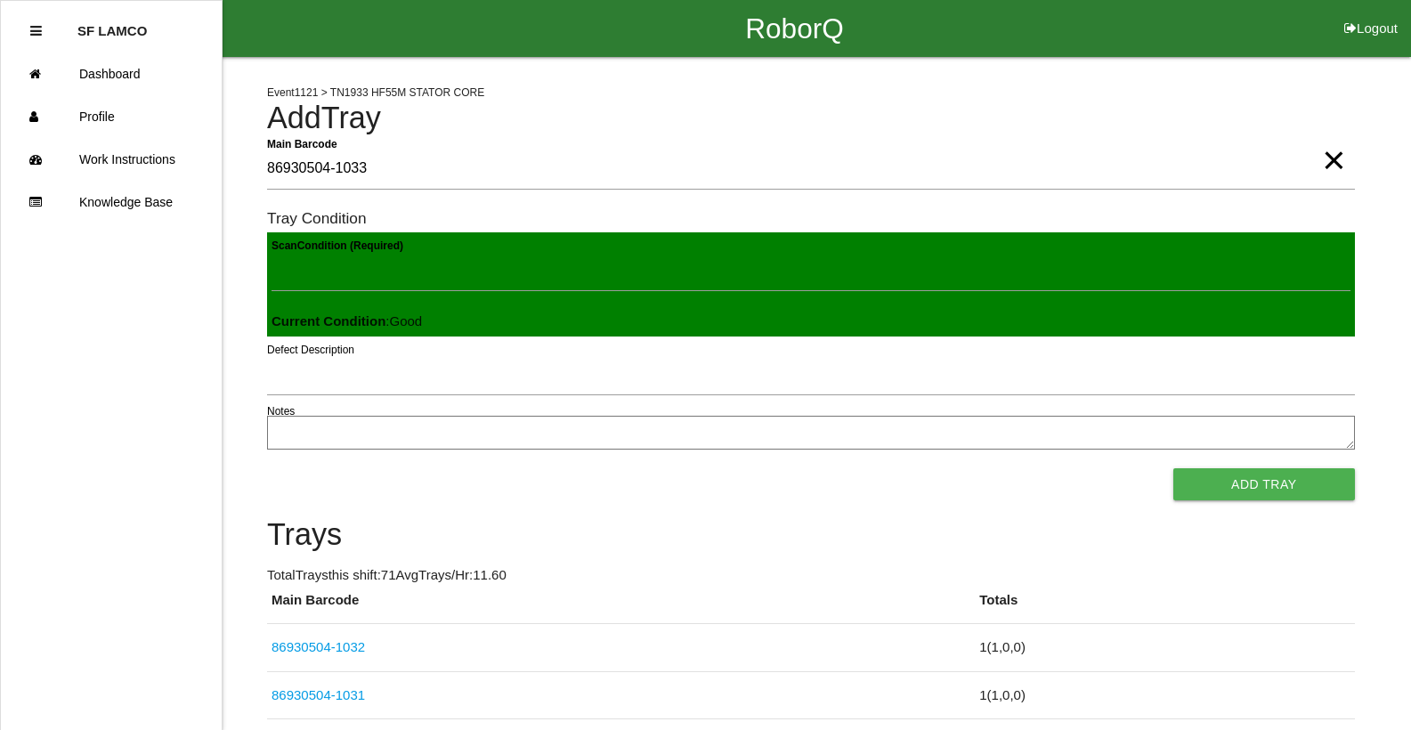
click at [1173, 468] on button "Add Tray" at bounding box center [1264, 484] width 182 height 32
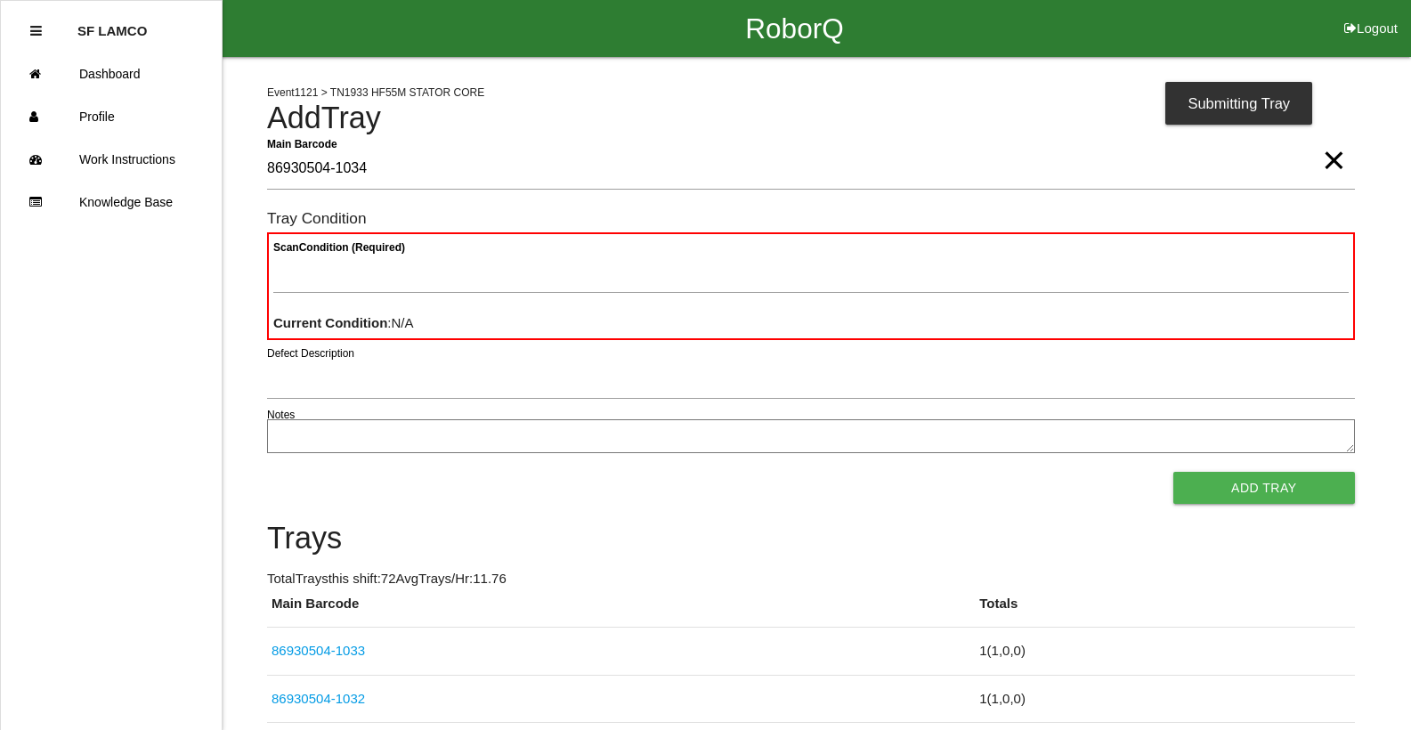
type Barcode "86930504-1034"
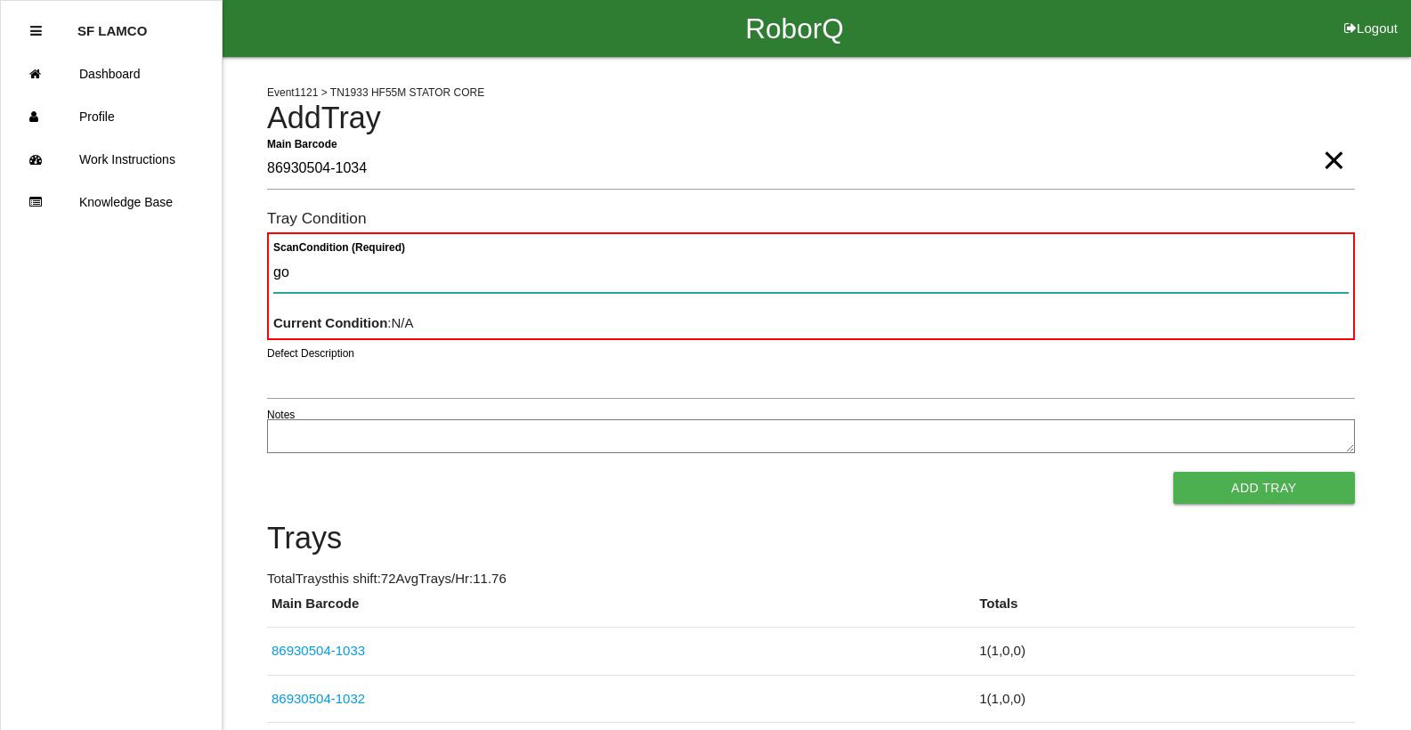
type Condition "goo"
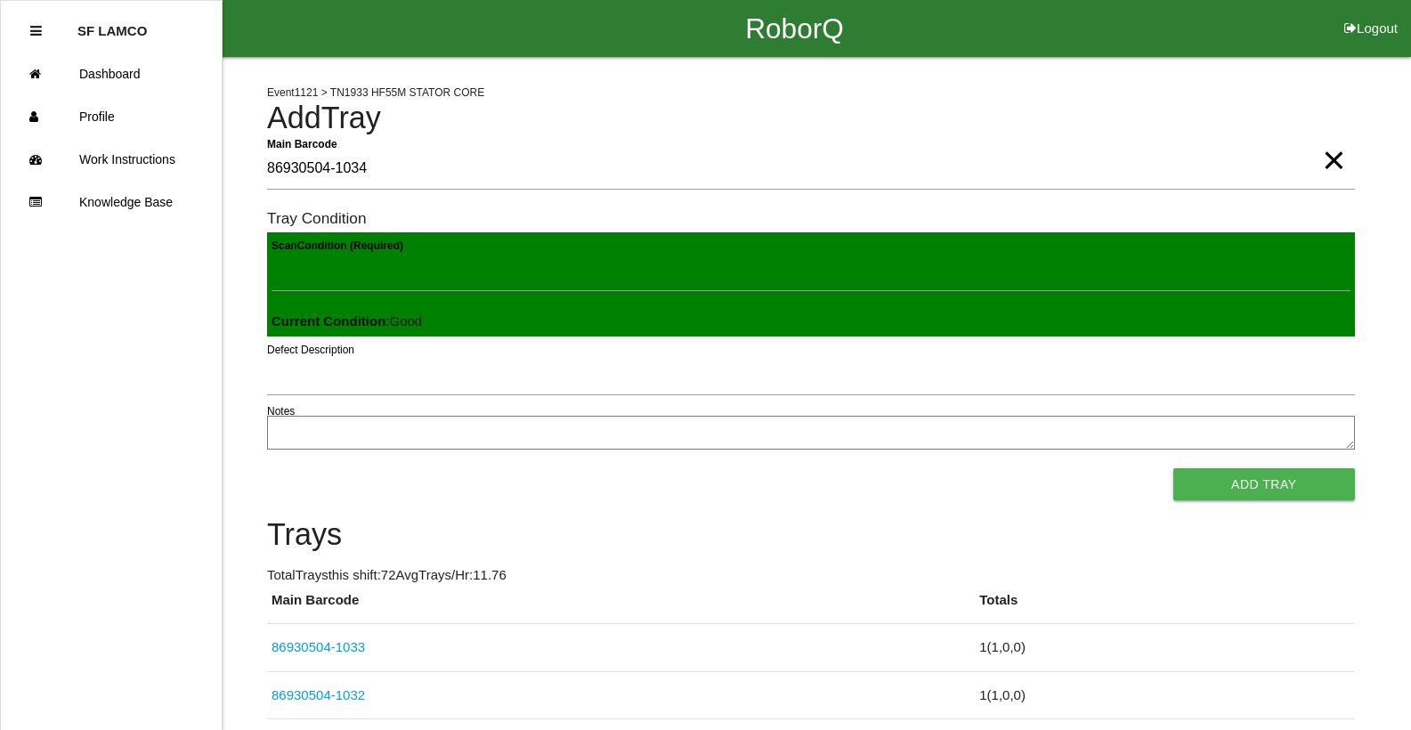
click at [1173, 468] on button "Add Tray" at bounding box center [1264, 484] width 182 height 32
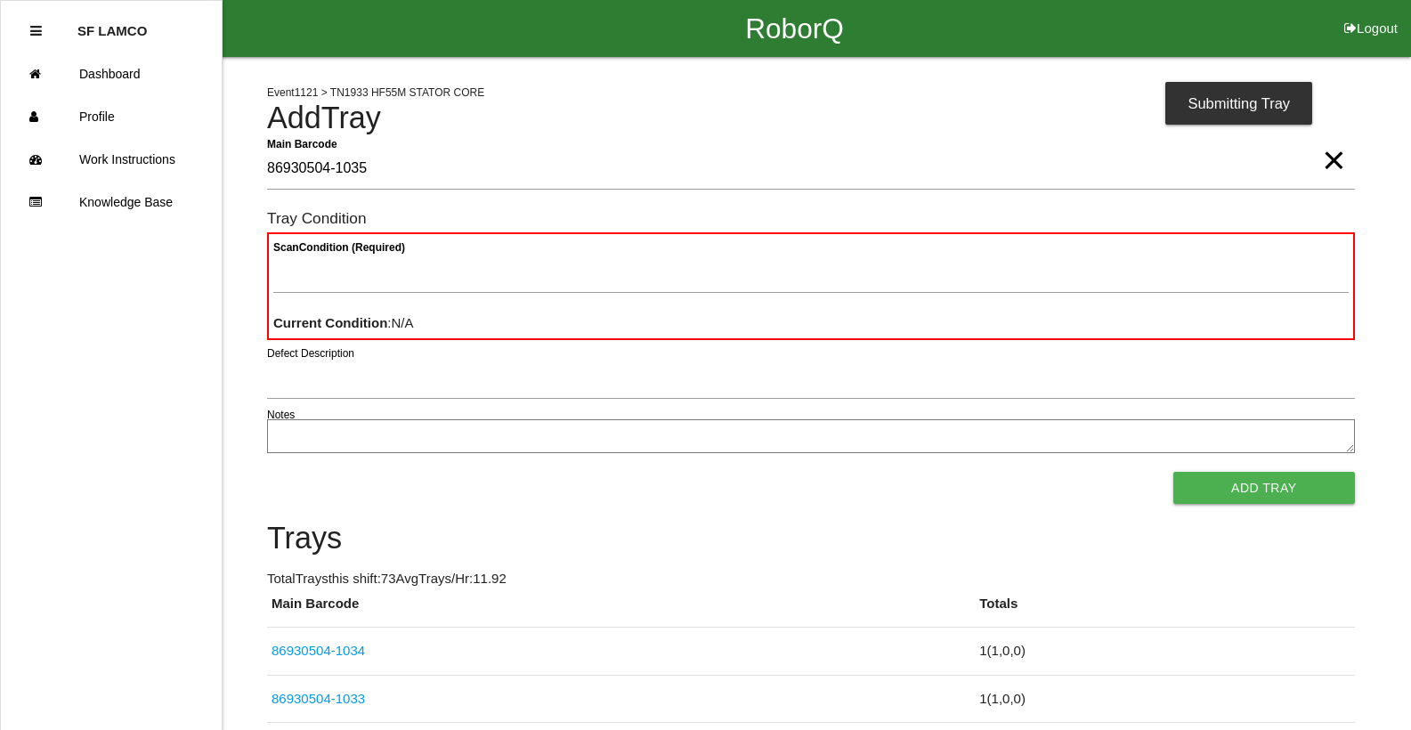
type Barcode "86930504-1035"
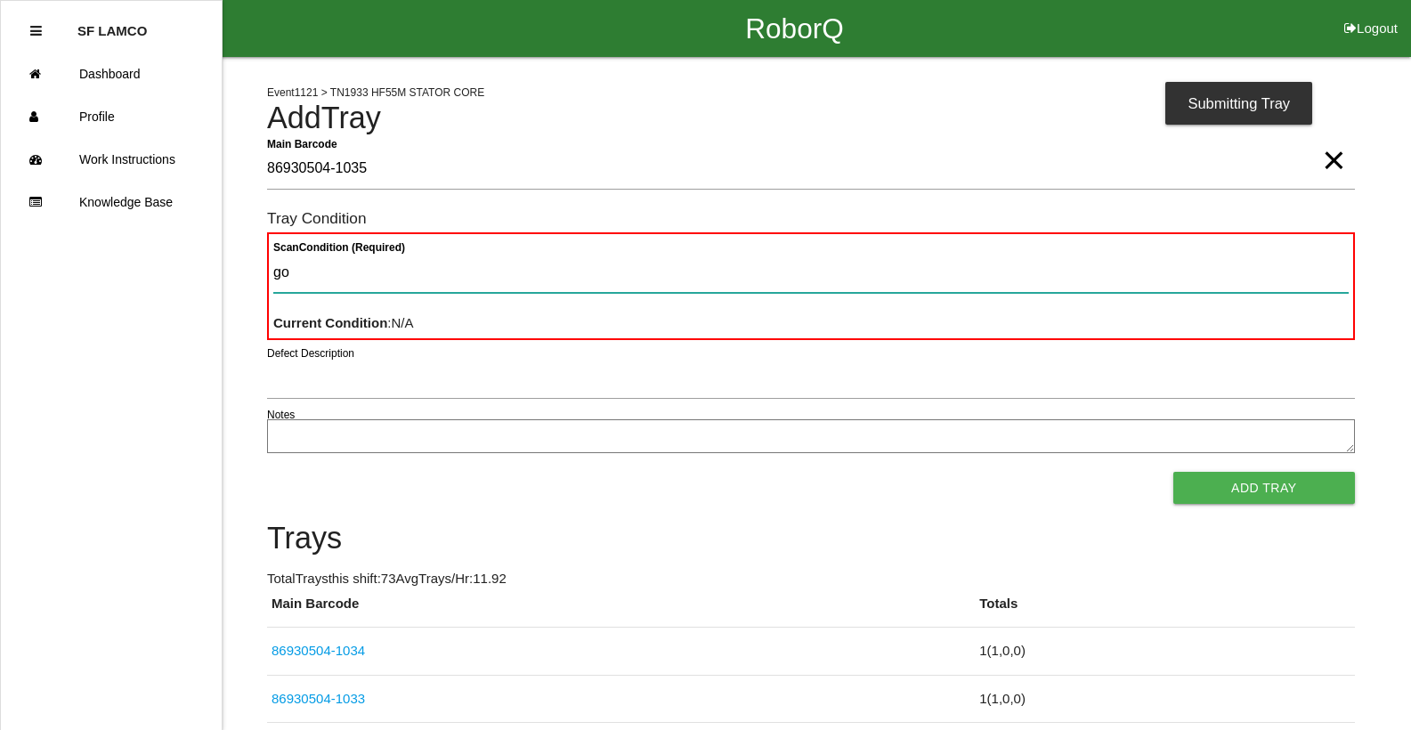
type Condition "goo"
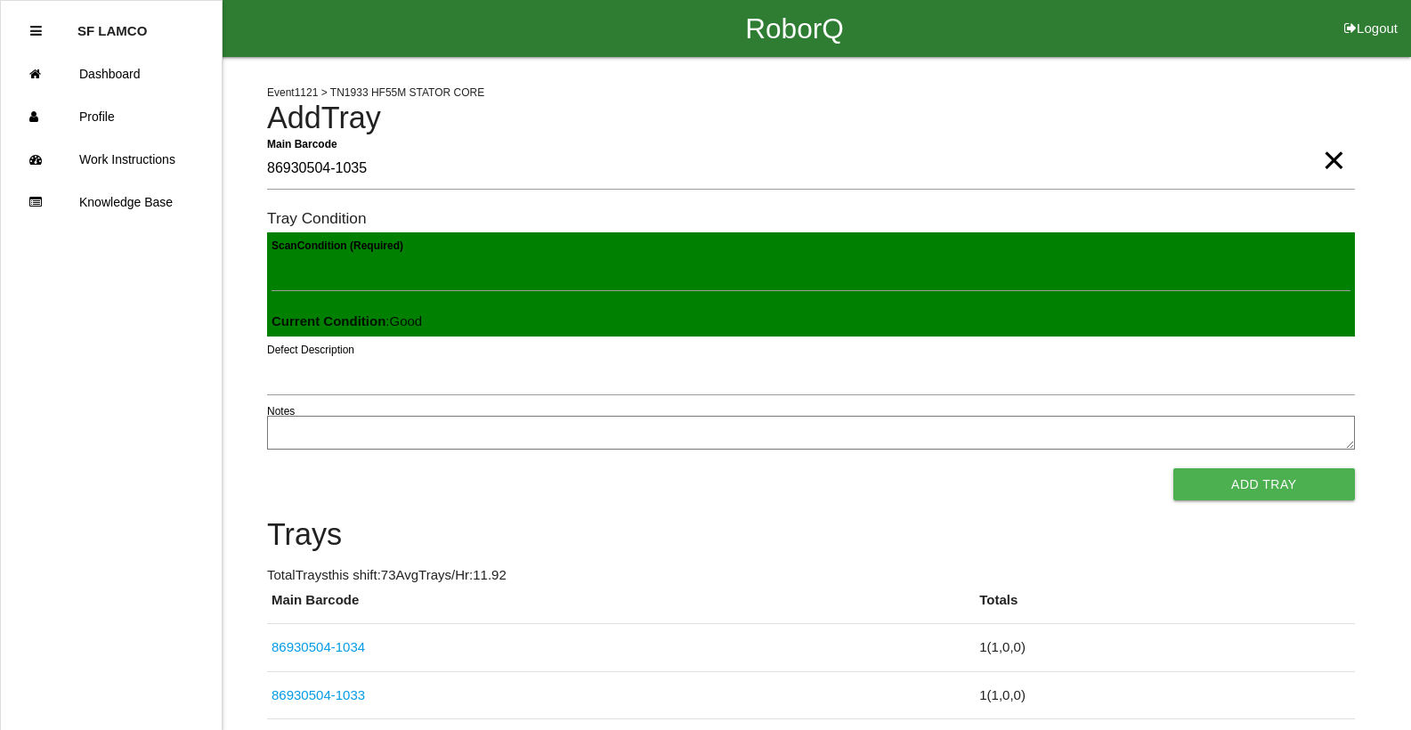
click at [1173, 468] on button "Add Tray" at bounding box center [1264, 484] width 182 height 32
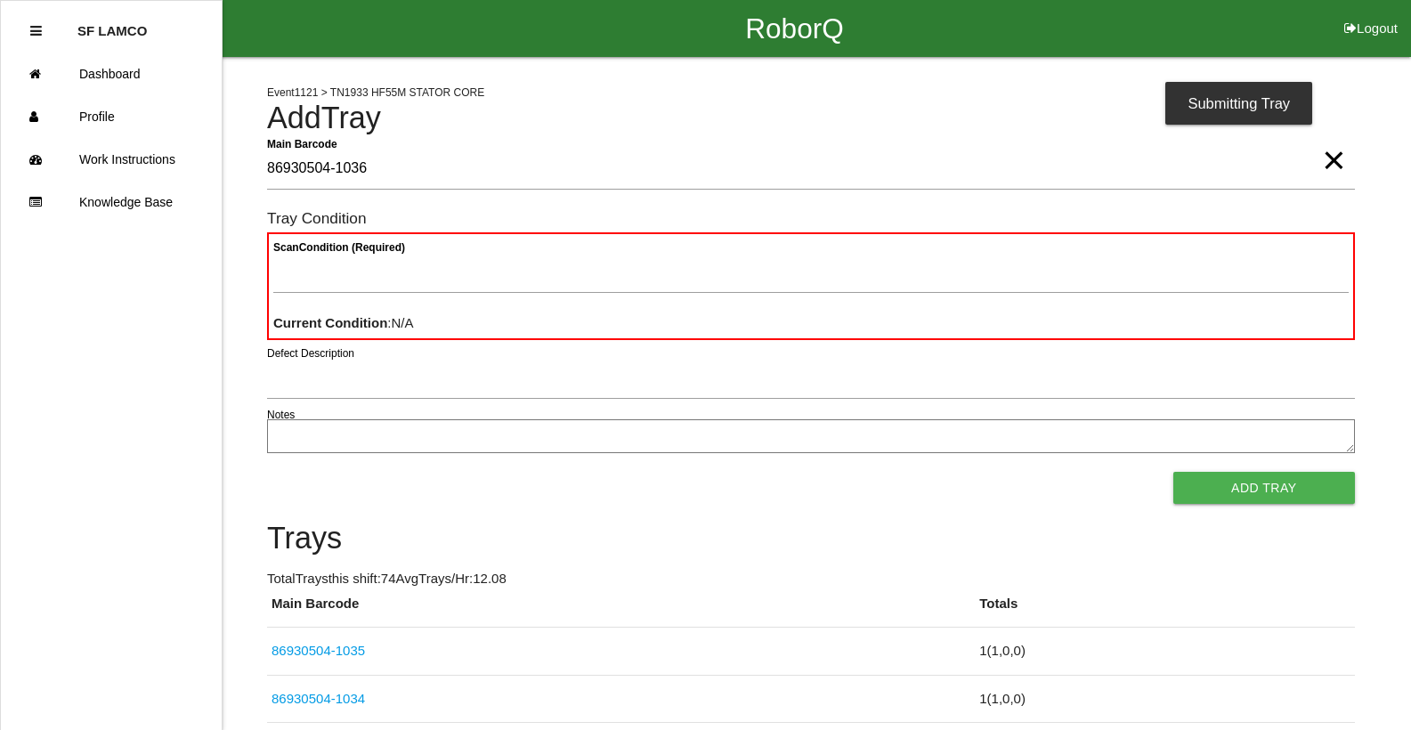
type Barcode "86930504-1036"
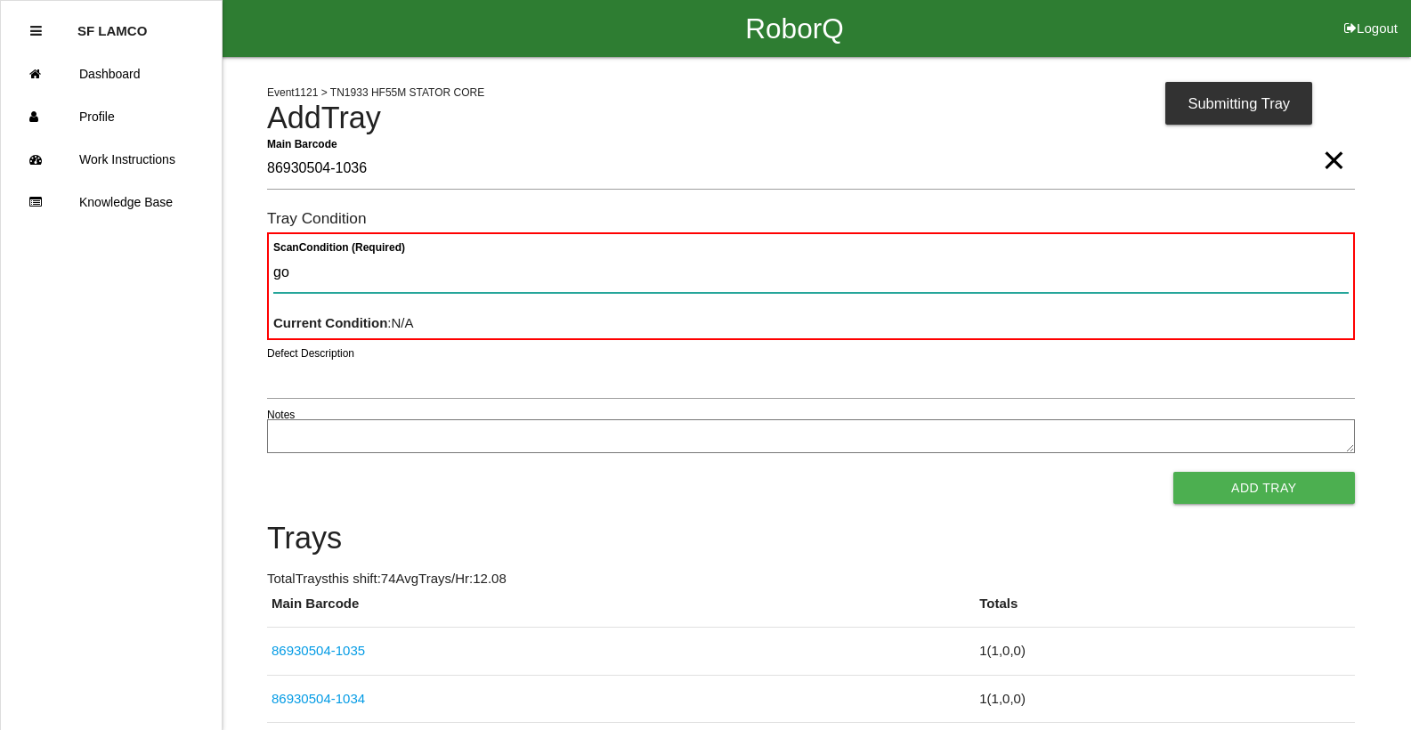
type Condition "goo"
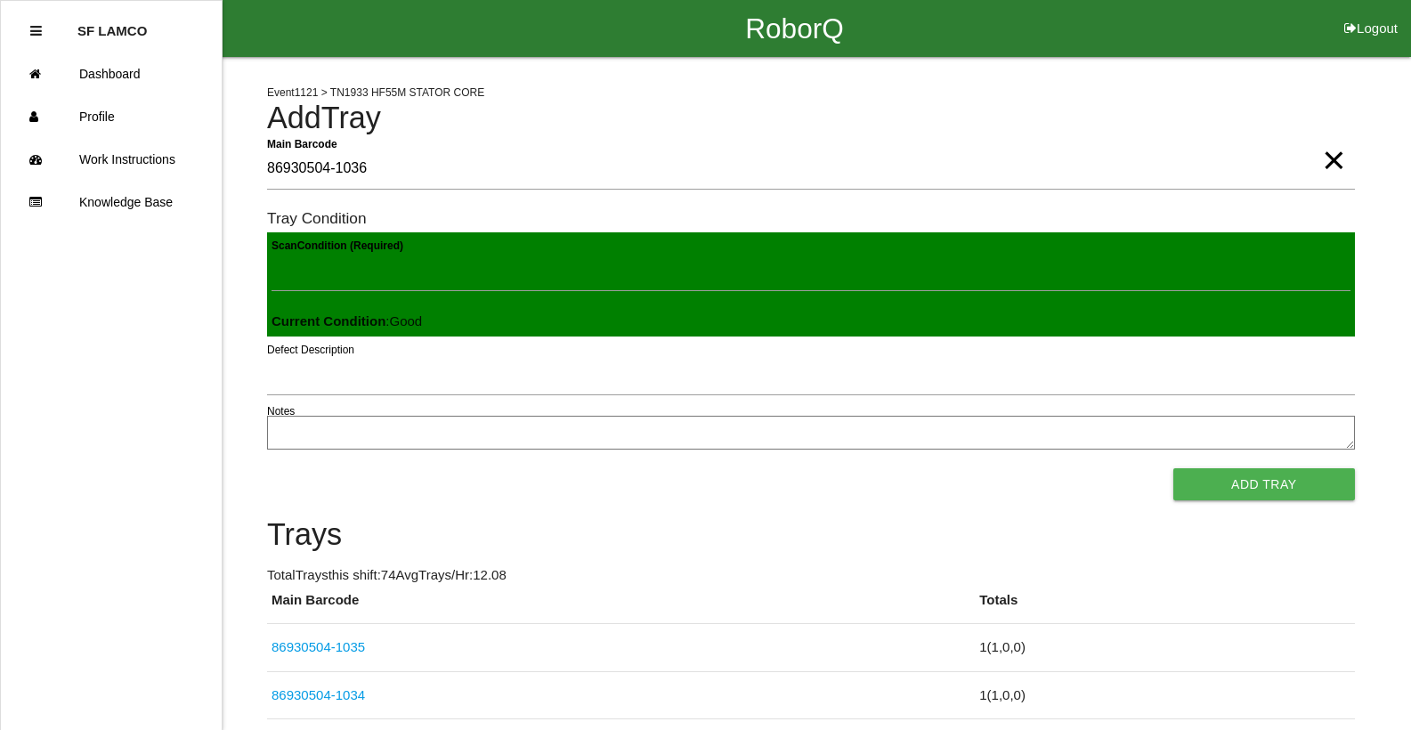
click at [1173, 468] on button "Add Tray" at bounding box center [1264, 484] width 182 height 32
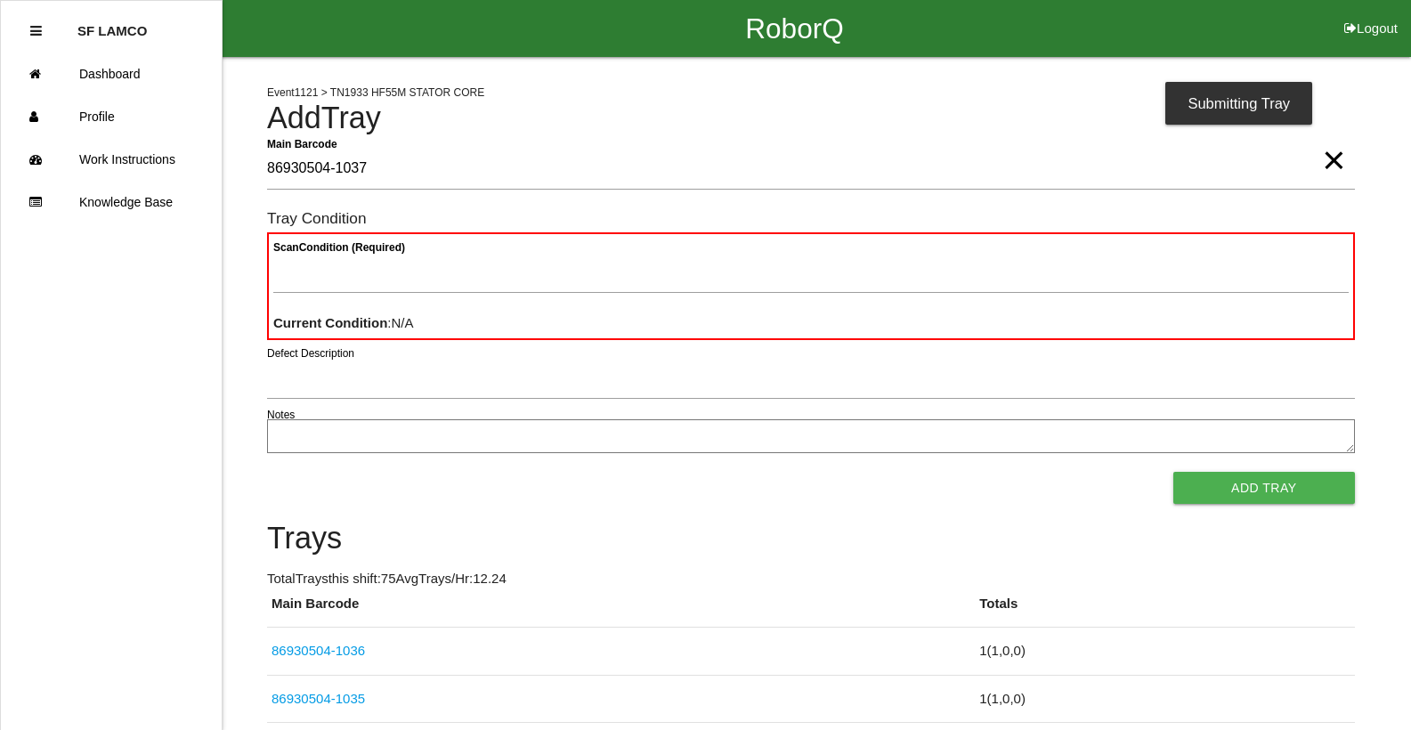
type Barcode "86930504-1037"
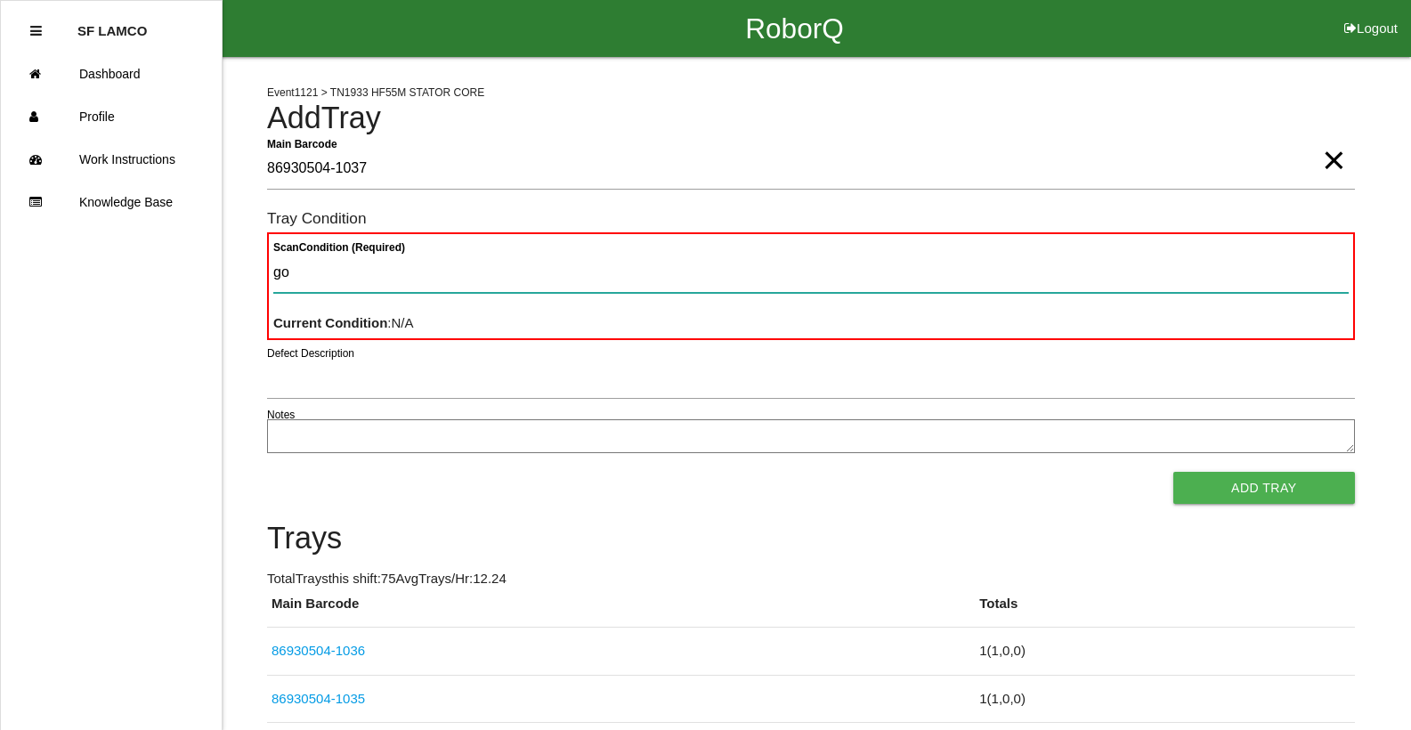
type Condition "goo"
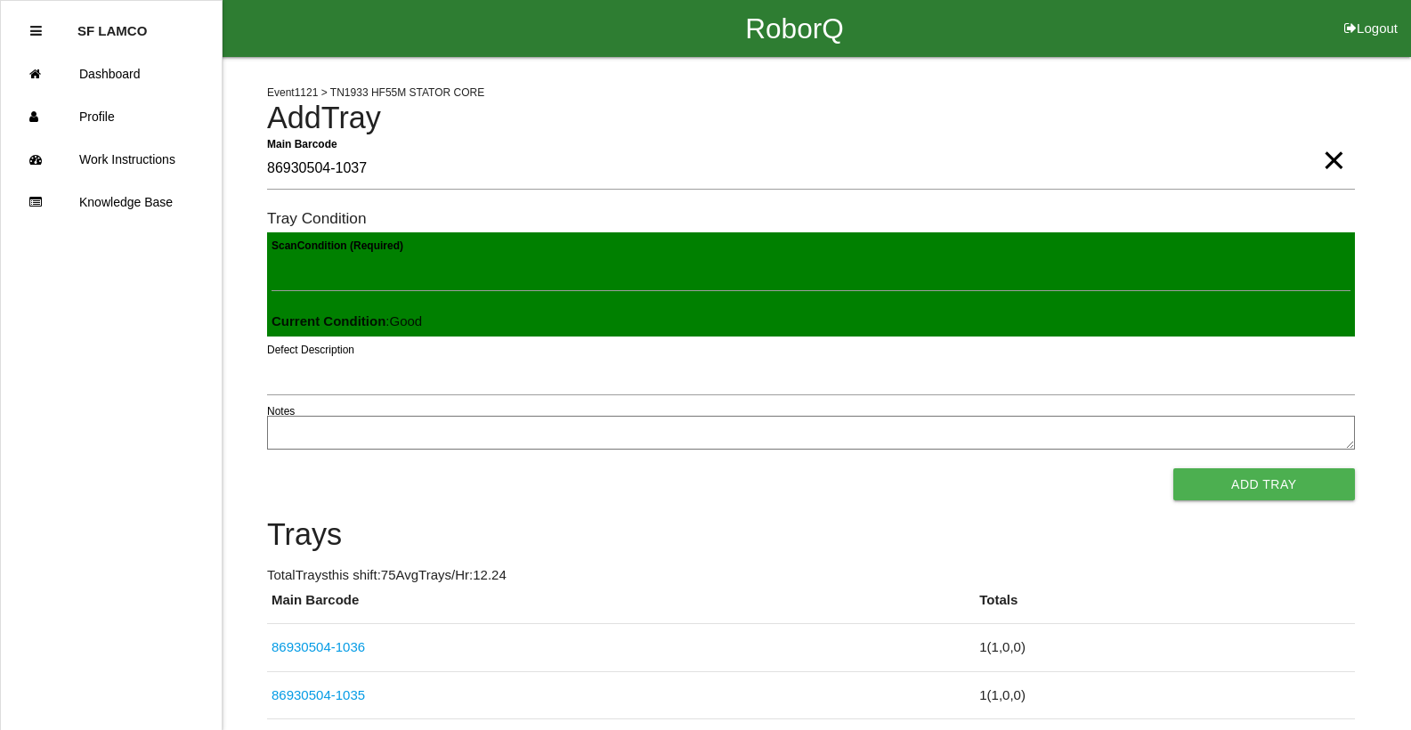
click at [1173, 468] on button "Add Tray" at bounding box center [1264, 484] width 182 height 32
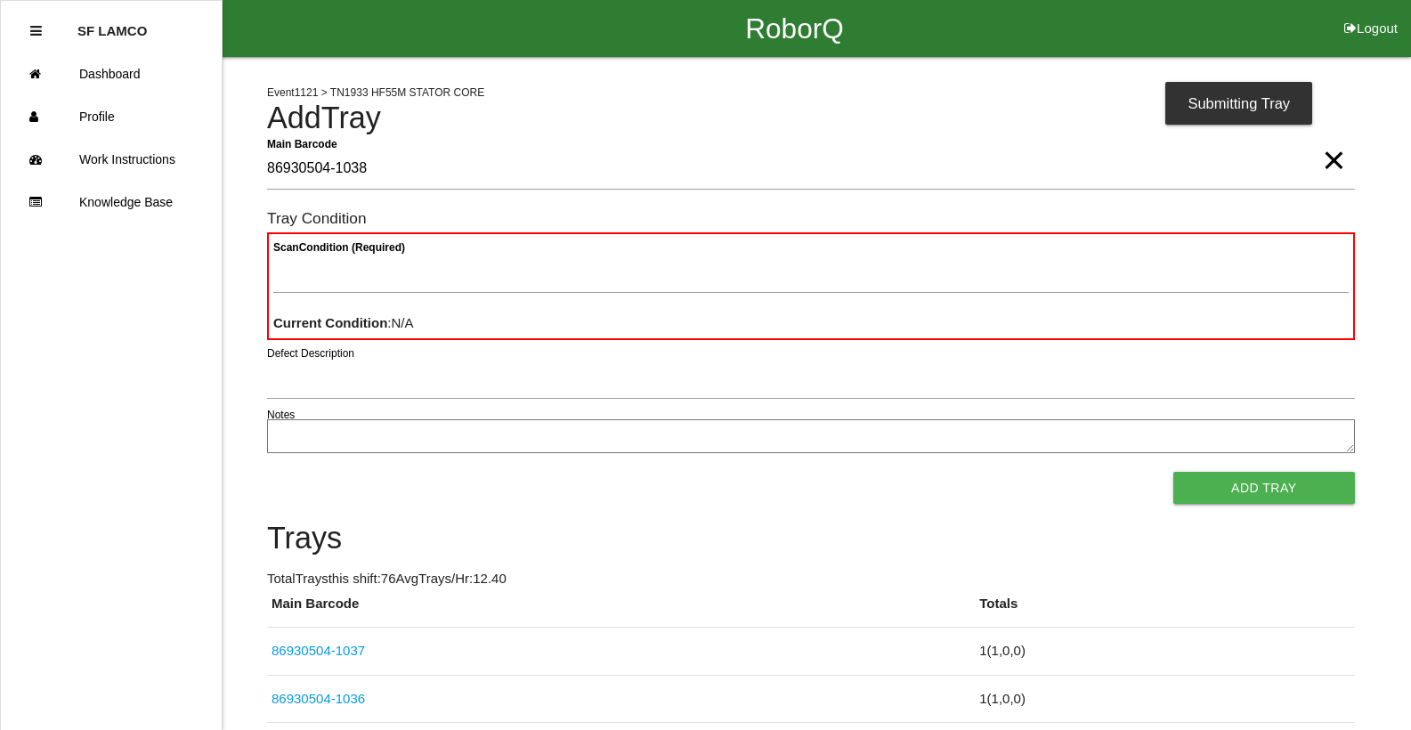
type Barcode "86930504-1038"
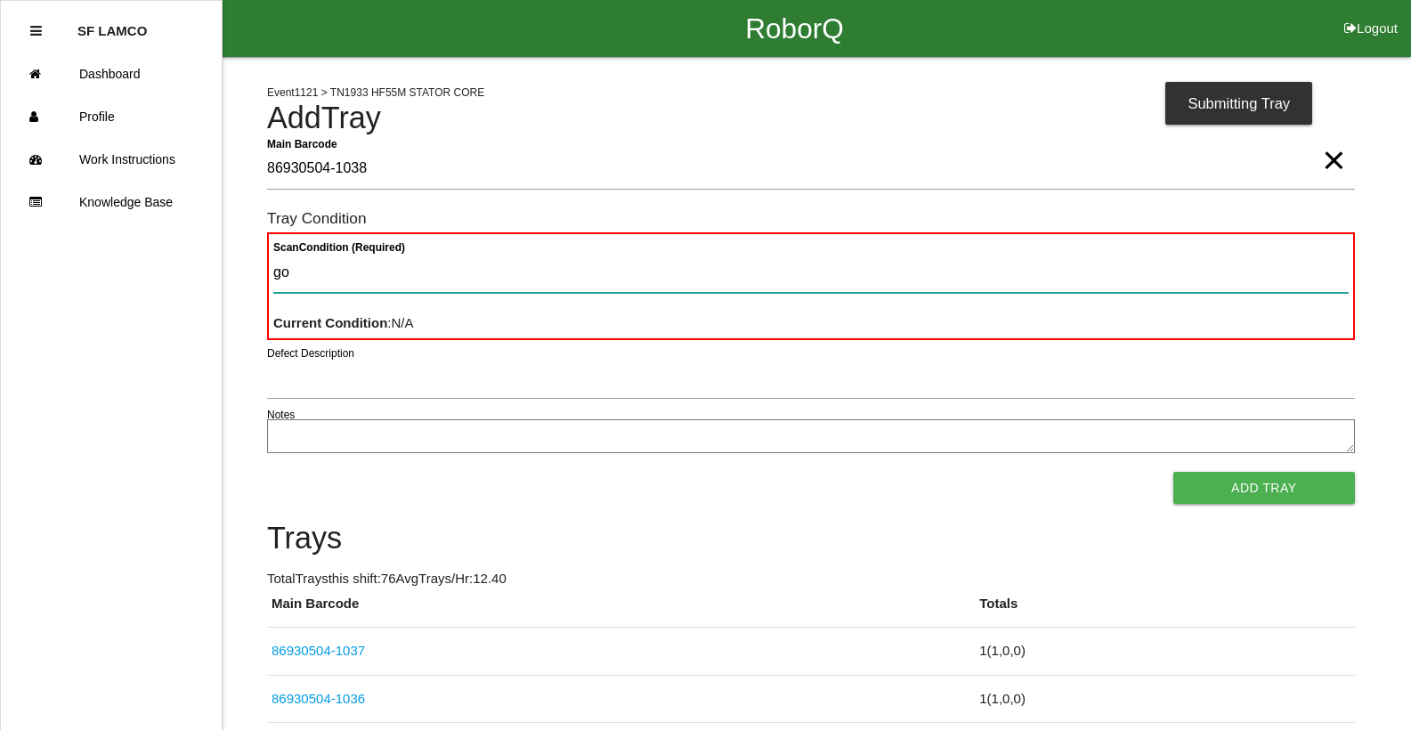
type Condition "goo"
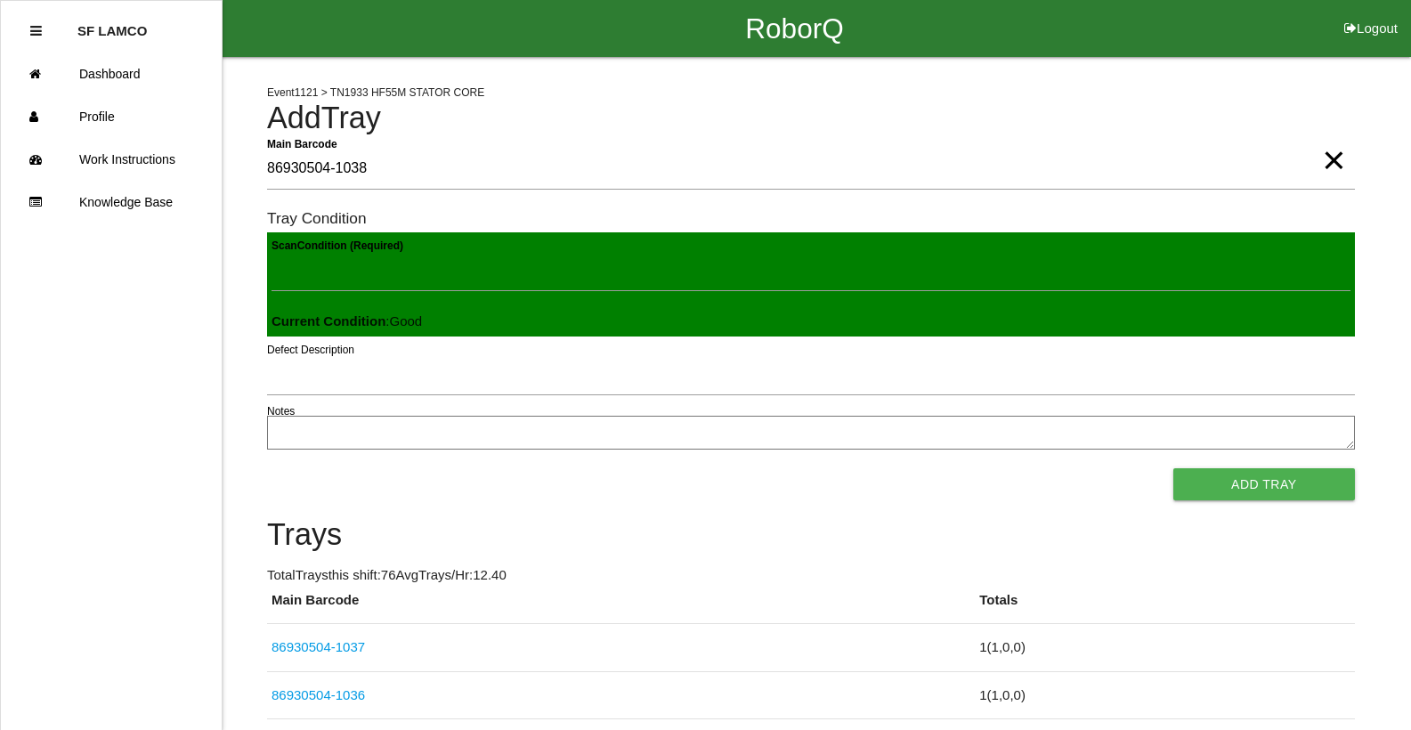
click at [1173, 468] on button "Add Tray" at bounding box center [1264, 484] width 182 height 32
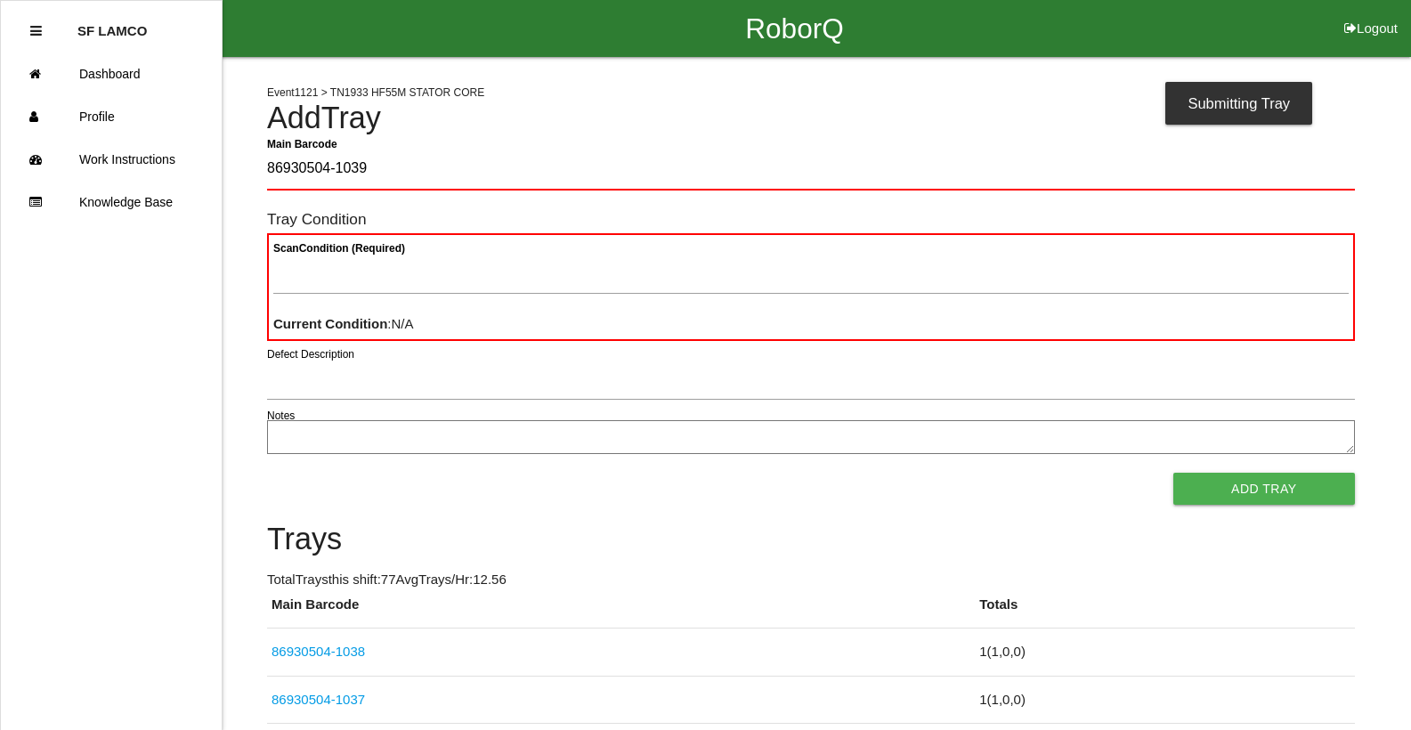
type Barcode "86930504-1039"
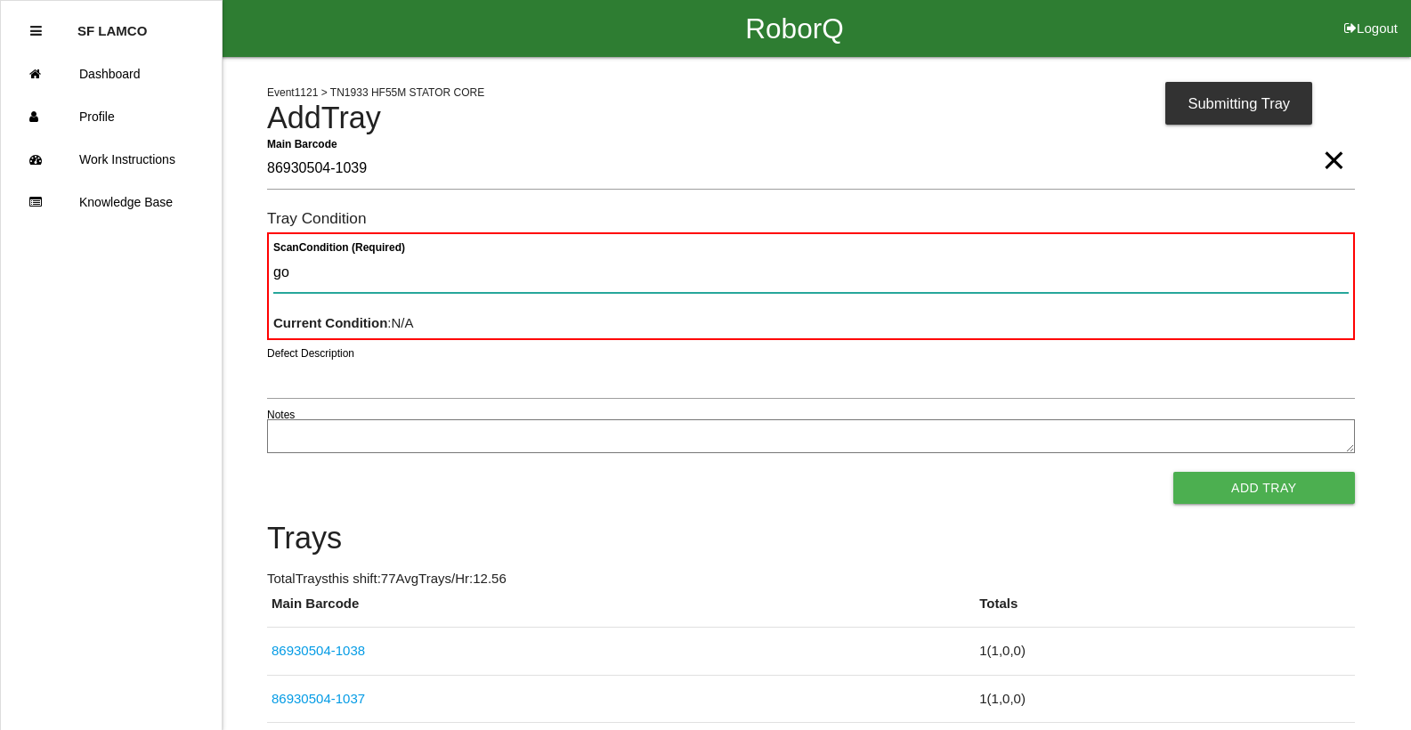
type Condition "goo"
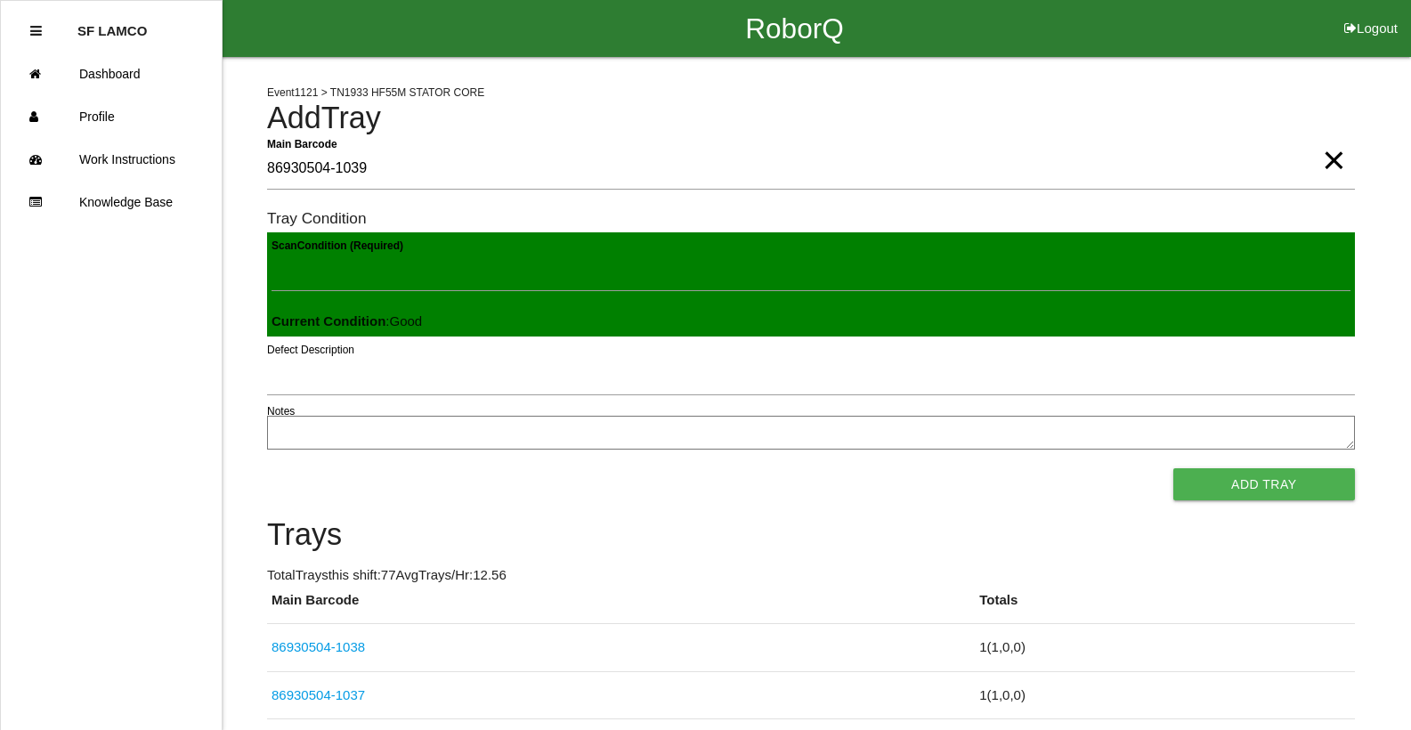
click at [1173, 468] on button "Add Tray" at bounding box center [1264, 484] width 182 height 32
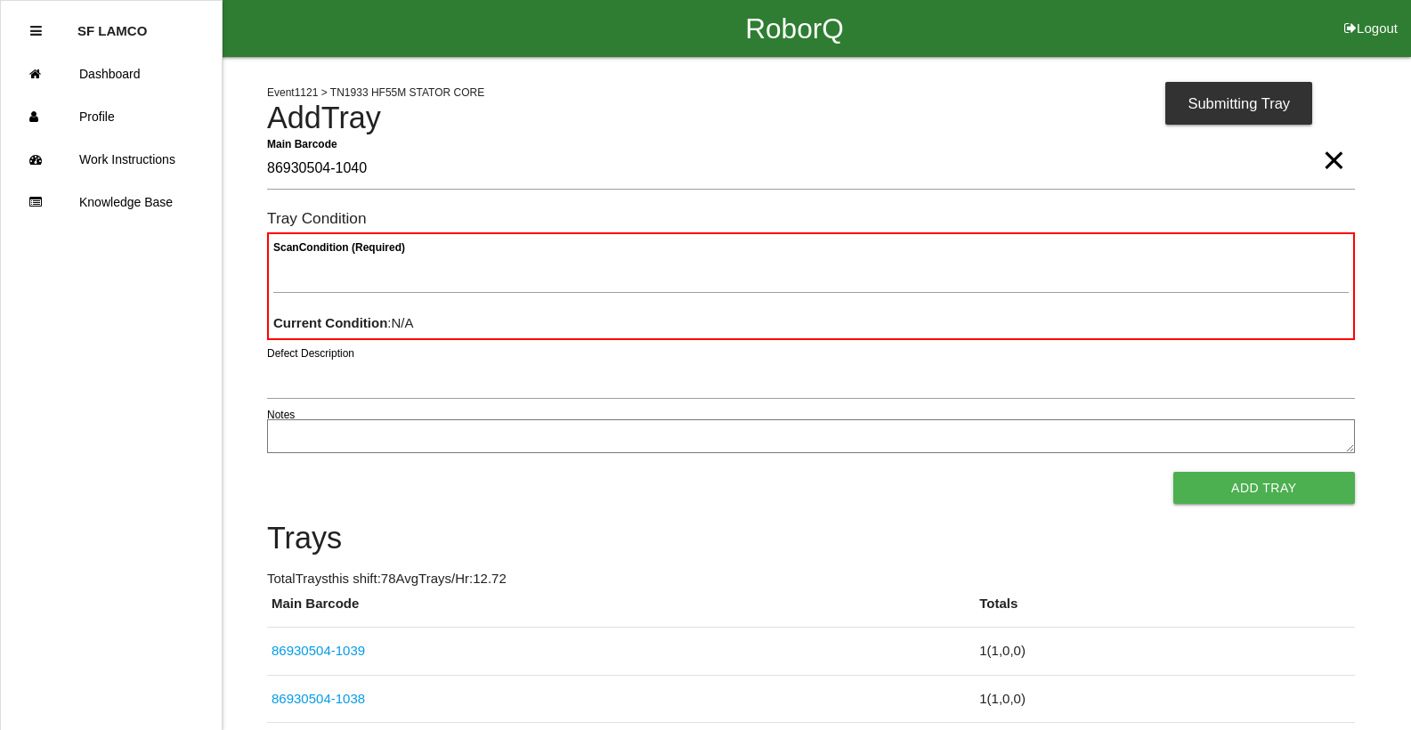
type Barcode "86930504-1040"
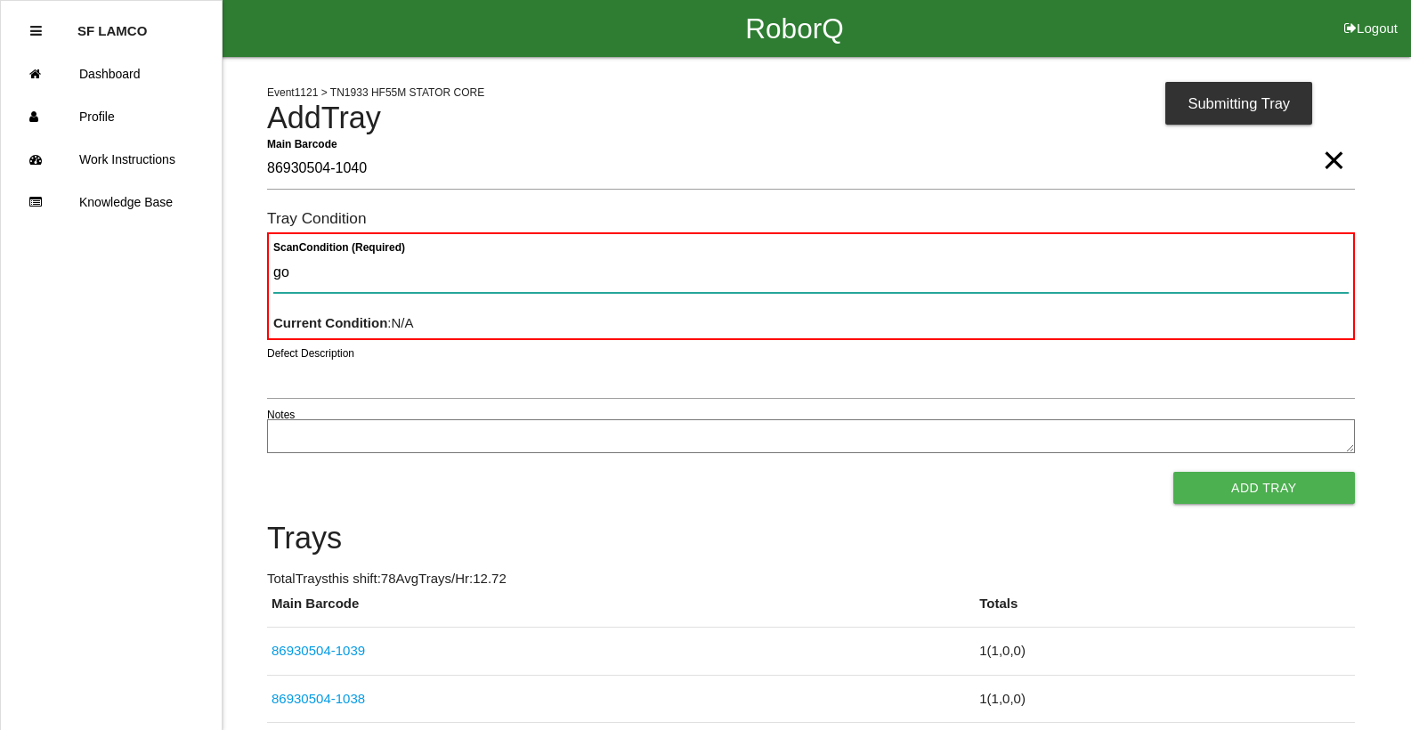
type Condition "goo"
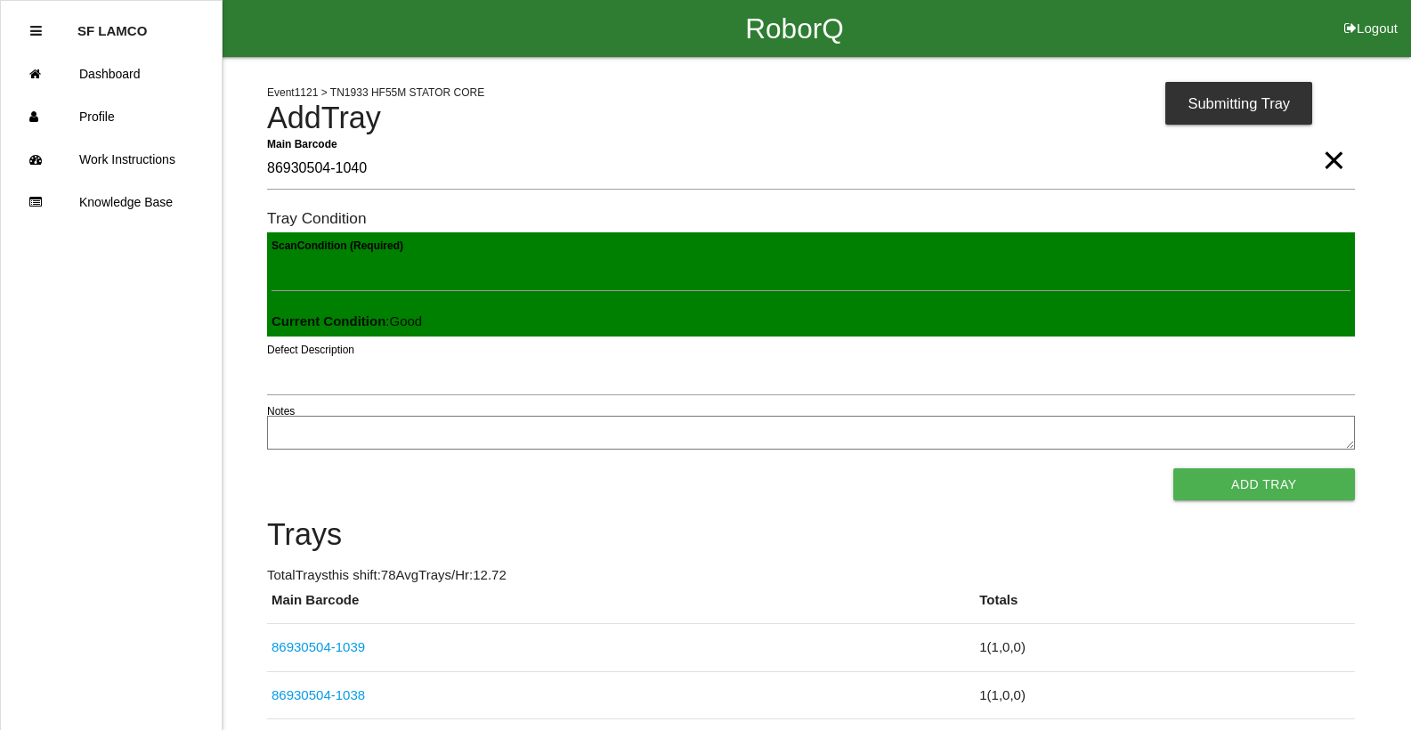
click at [1173, 468] on button "Add Tray" at bounding box center [1264, 484] width 182 height 32
